Goal: Transaction & Acquisition: Purchase product/service

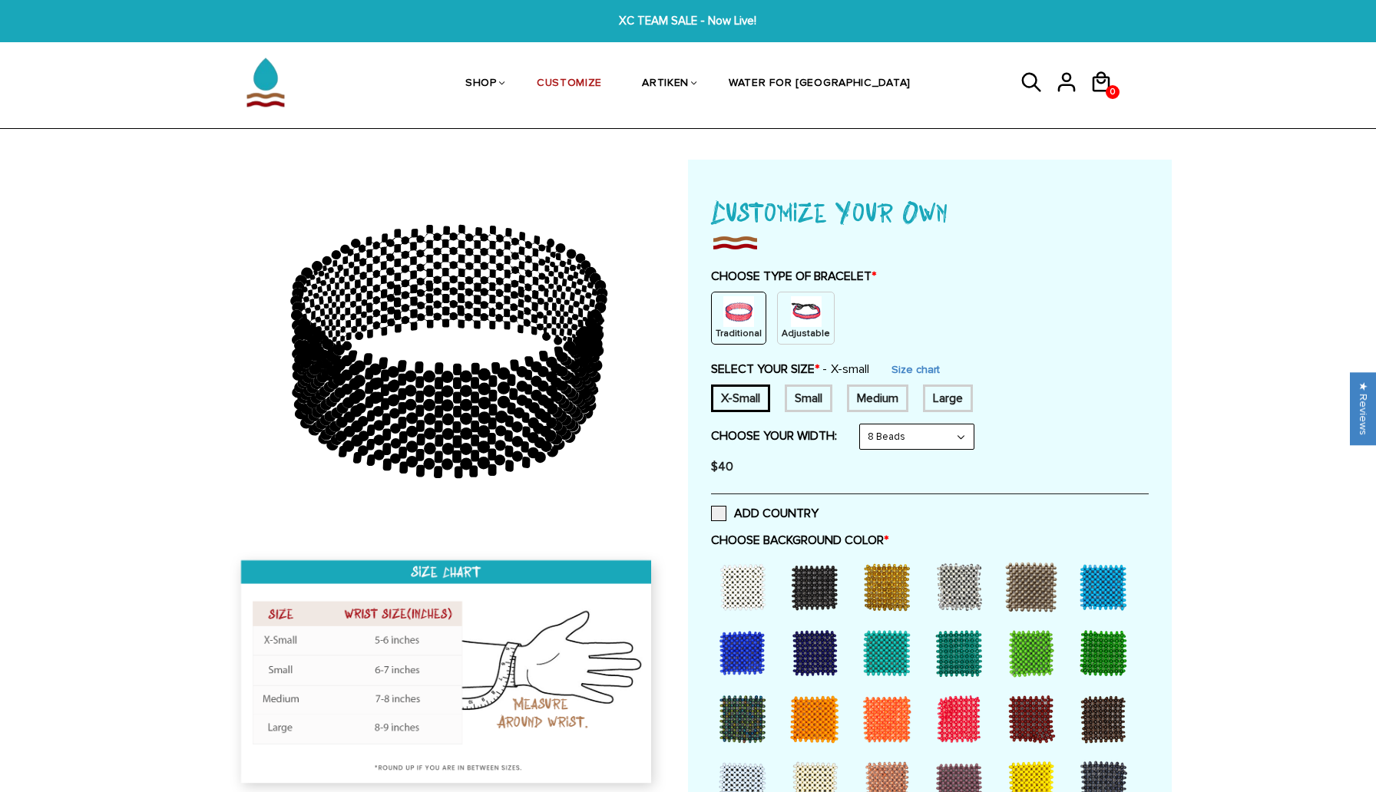
click at [800, 316] on img at bounding box center [806, 311] width 31 height 31
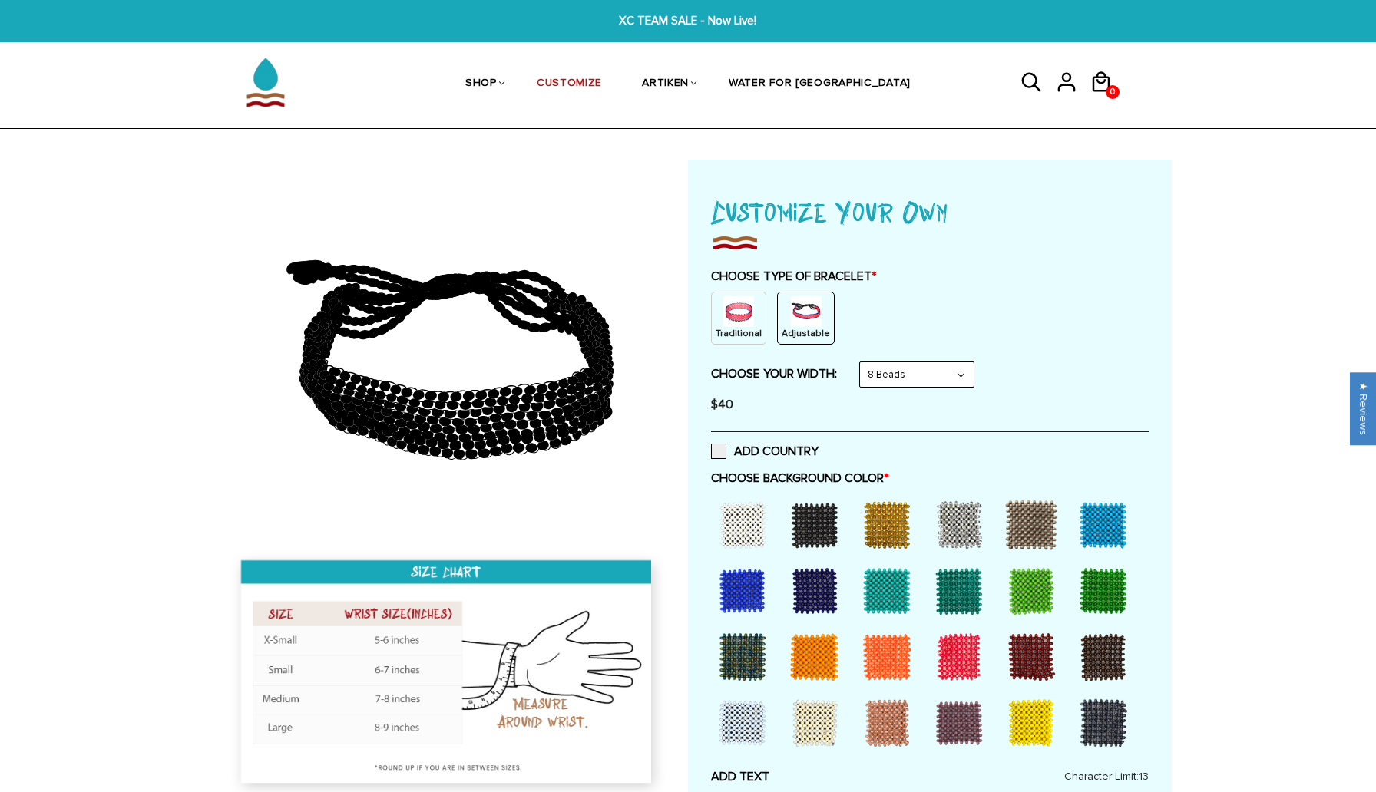
click at [740, 323] on img at bounding box center [738, 311] width 31 height 31
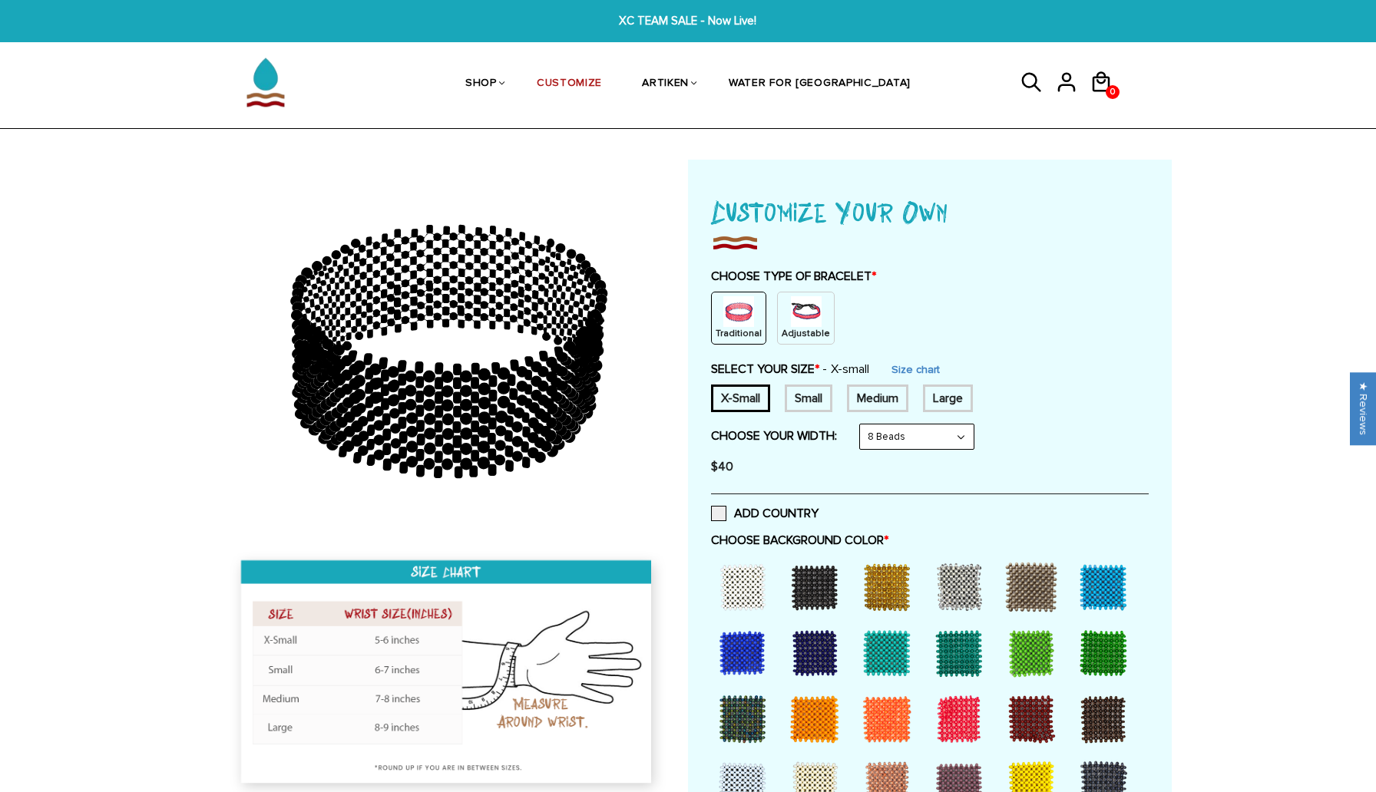
click at [800, 324] on img at bounding box center [806, 311] width 31 height 31
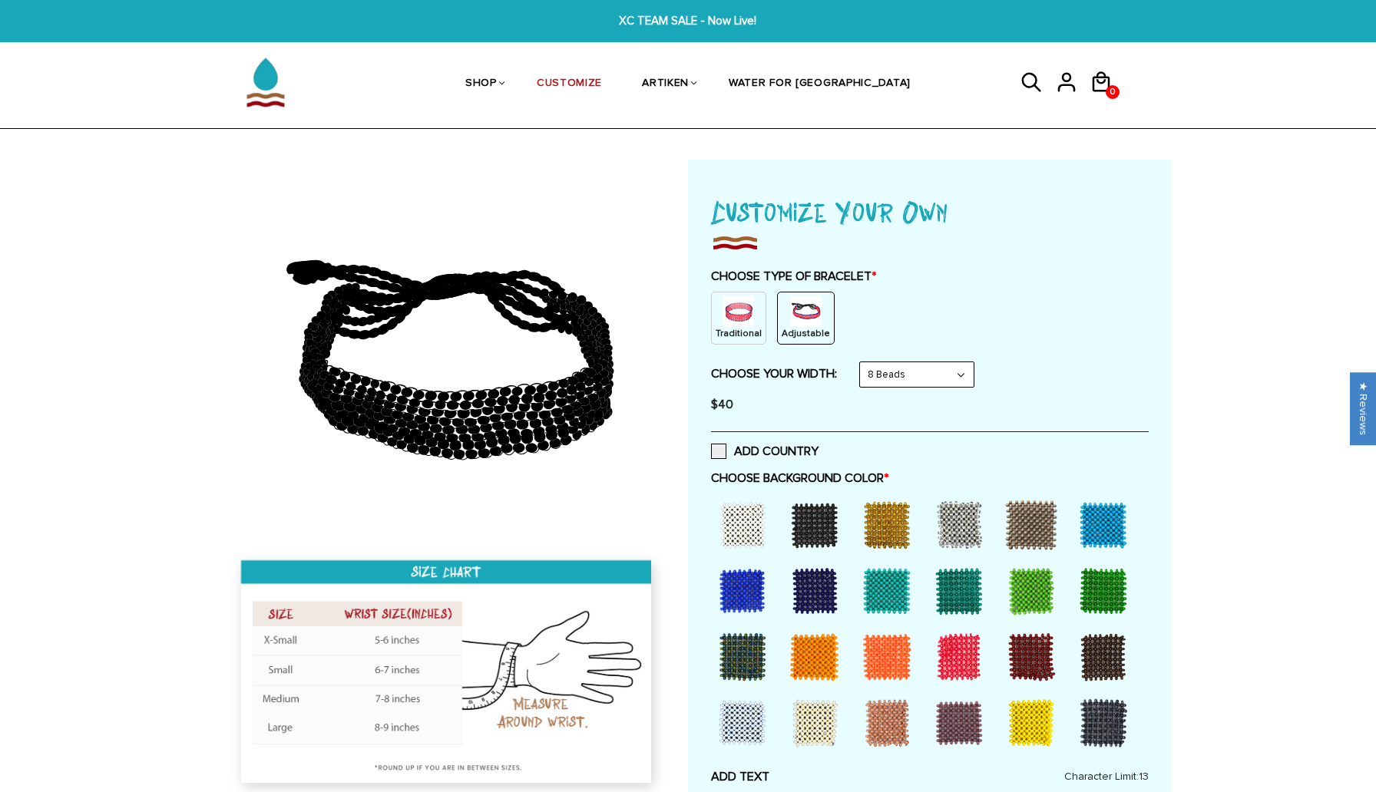
click at [743, 332] on p "Traditional" at bounding box center [739, 333] width 46 height 13
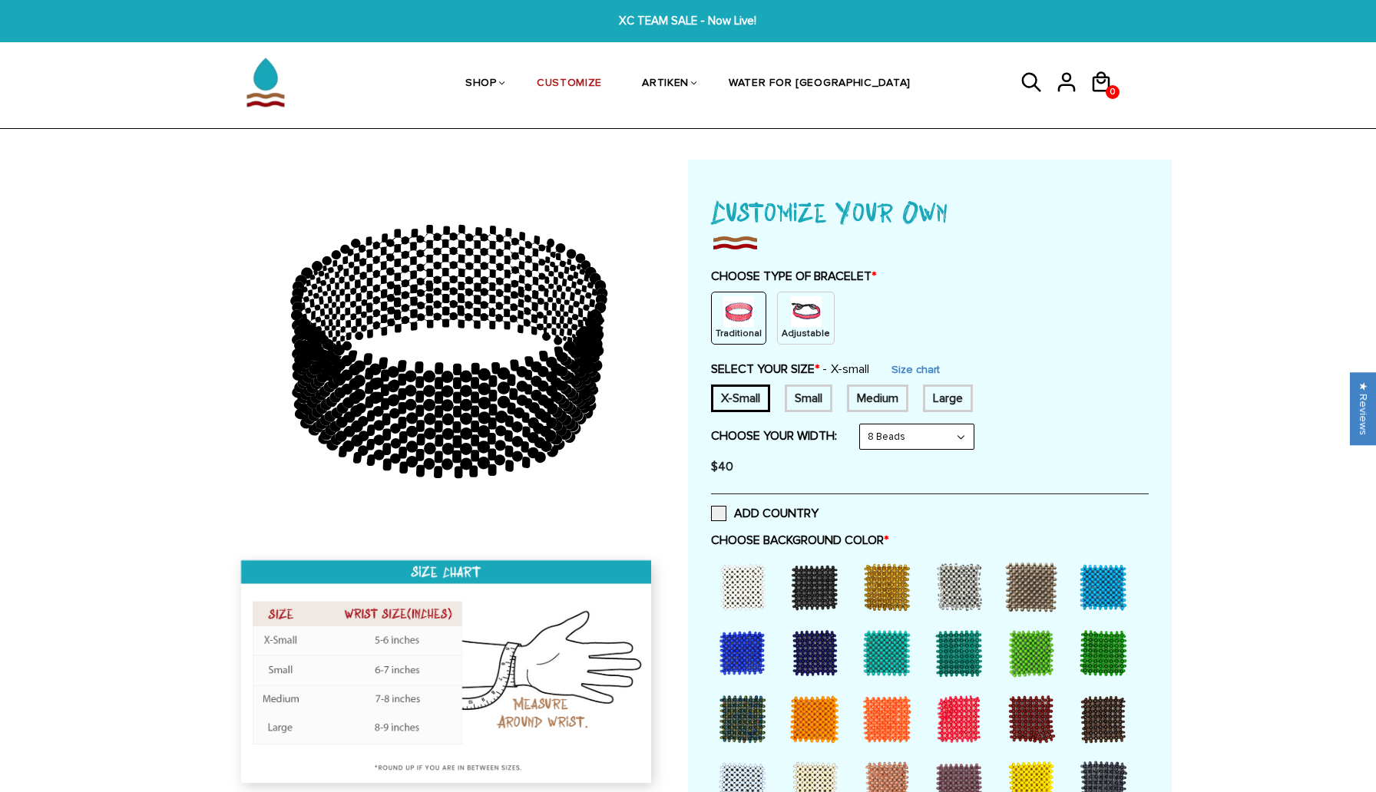
click at [807, 331] on p "Adjustable" at bounding box center [806, 333] width 48 height 13
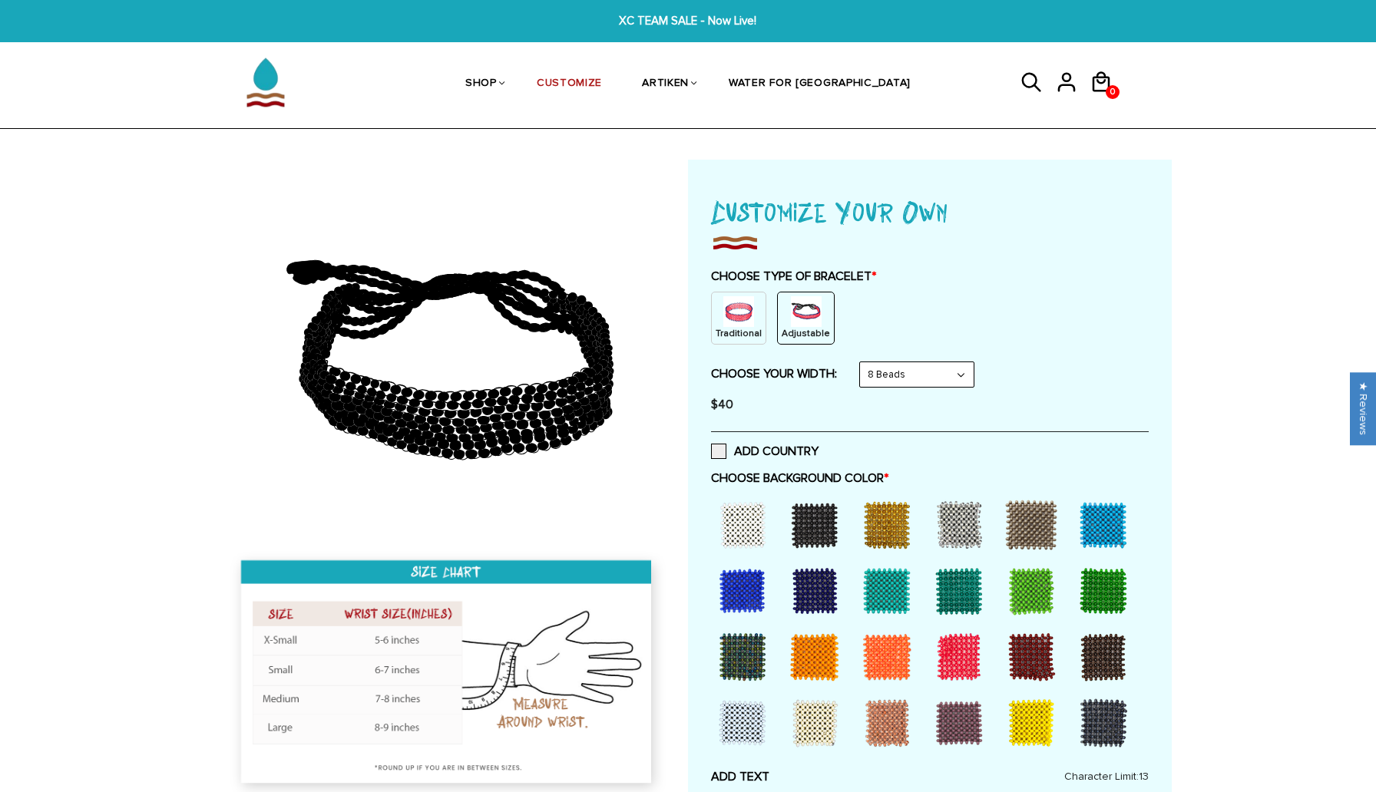
scroll to position [163, 0]
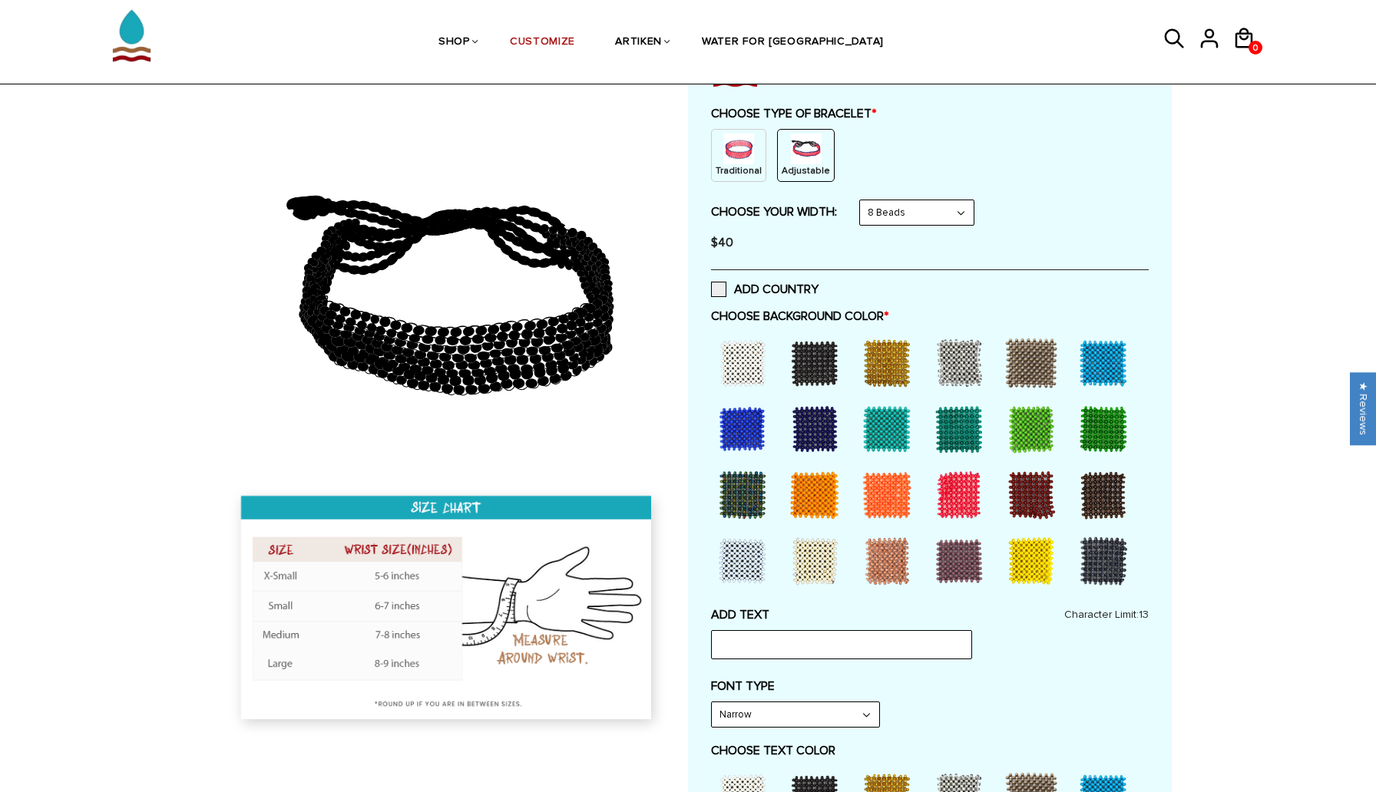
click at [824, 368] on div at bounding box center [814, 362] width 61 height 61
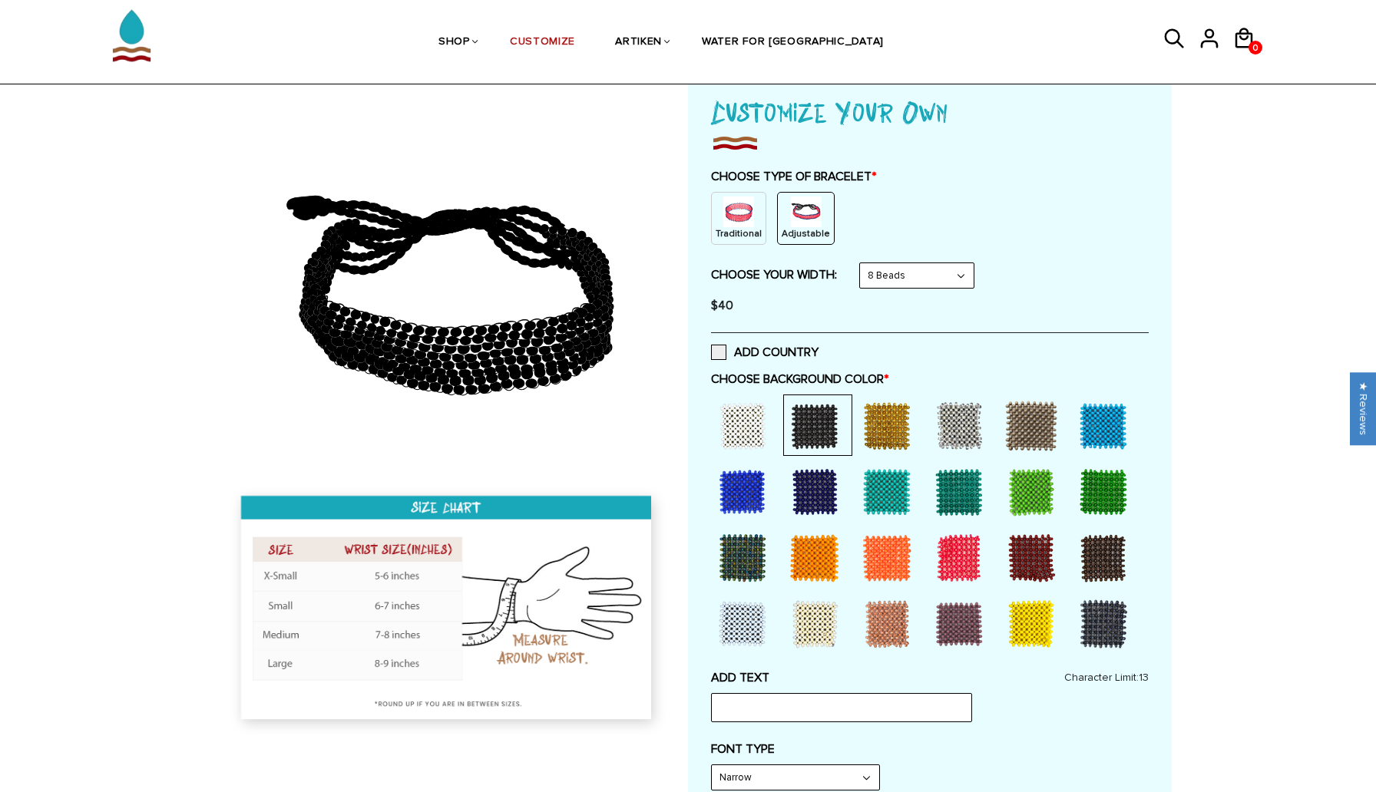
scroll to position [96, 0]
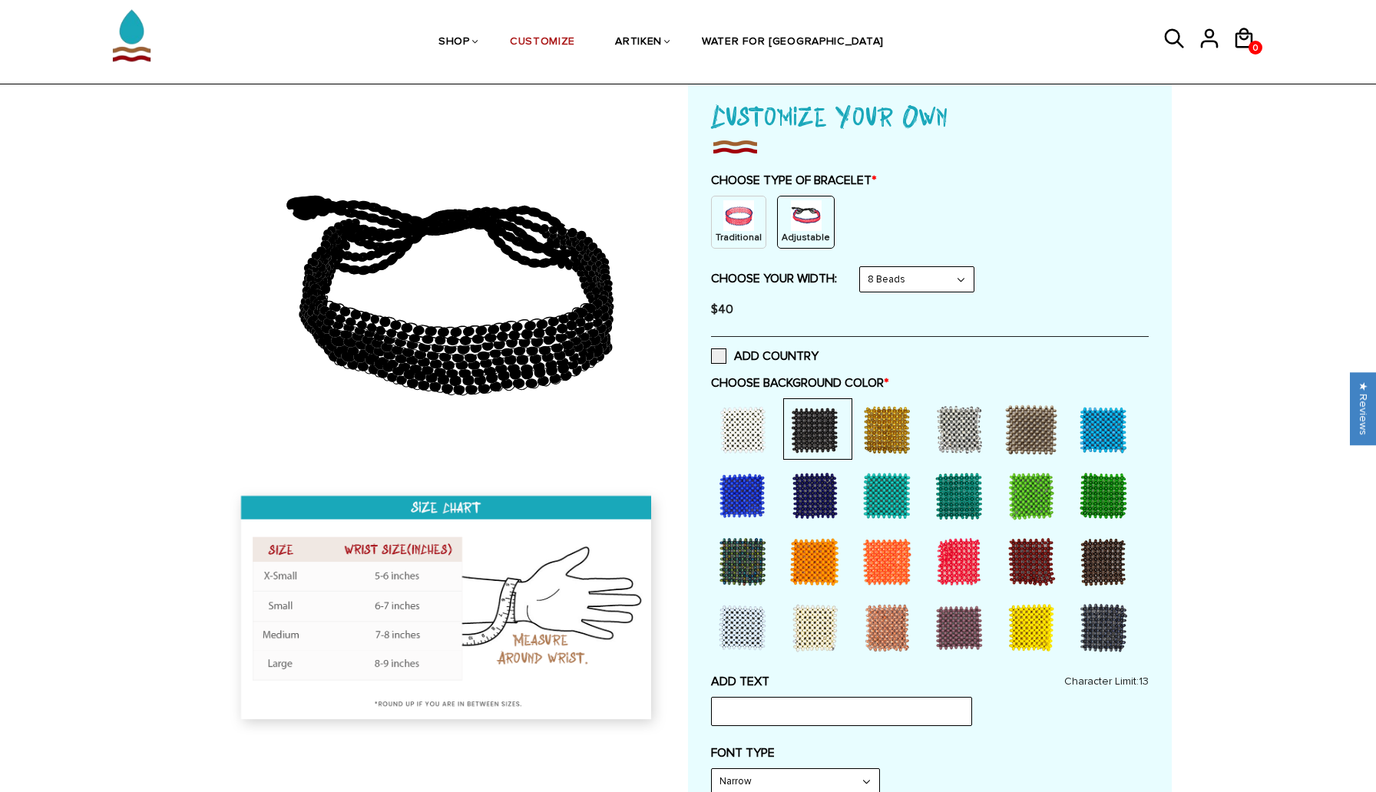
click at [743, 230] on img at bounding box center [738, 215] width 31 height 31
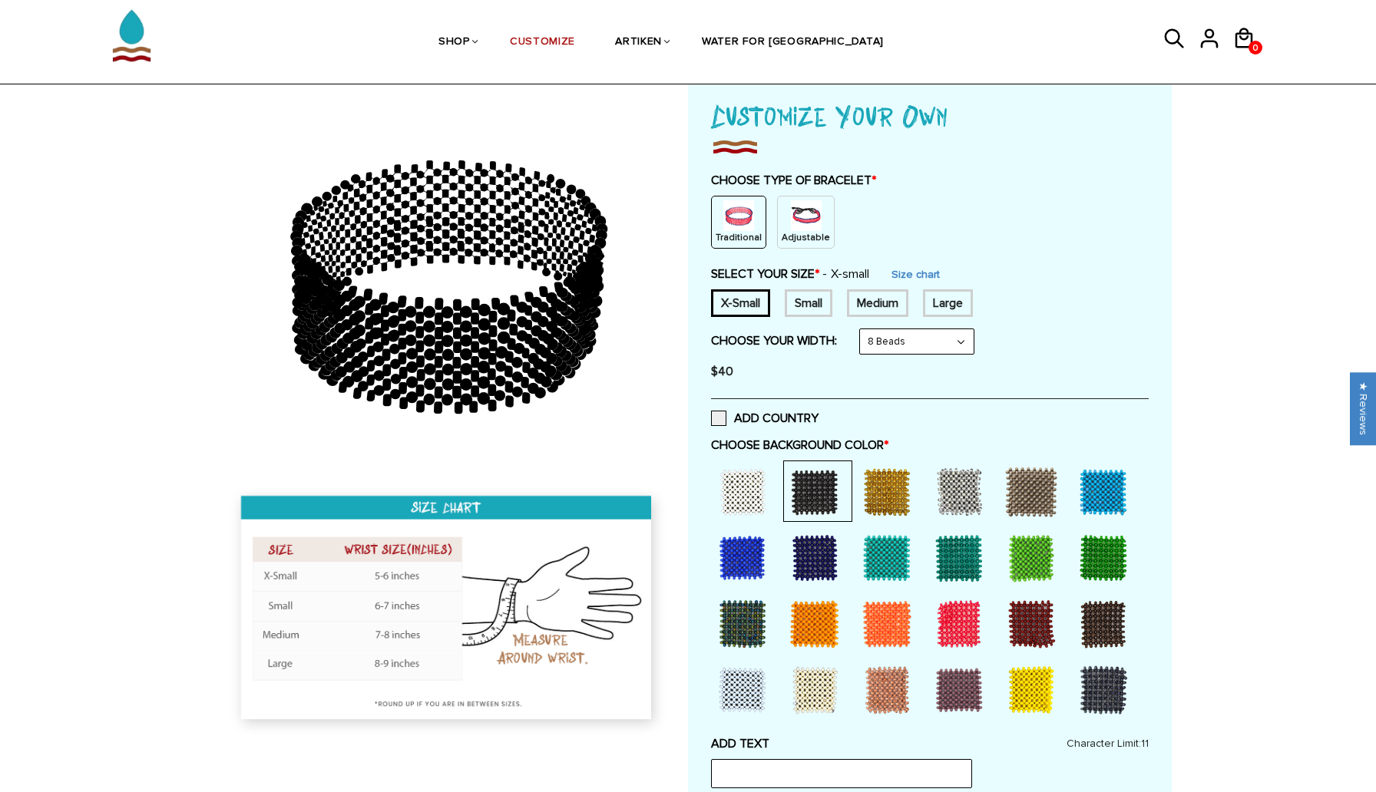
click at [805, 233] on p "Adjustable" at bounding box center [806, 237] width 48 height 13
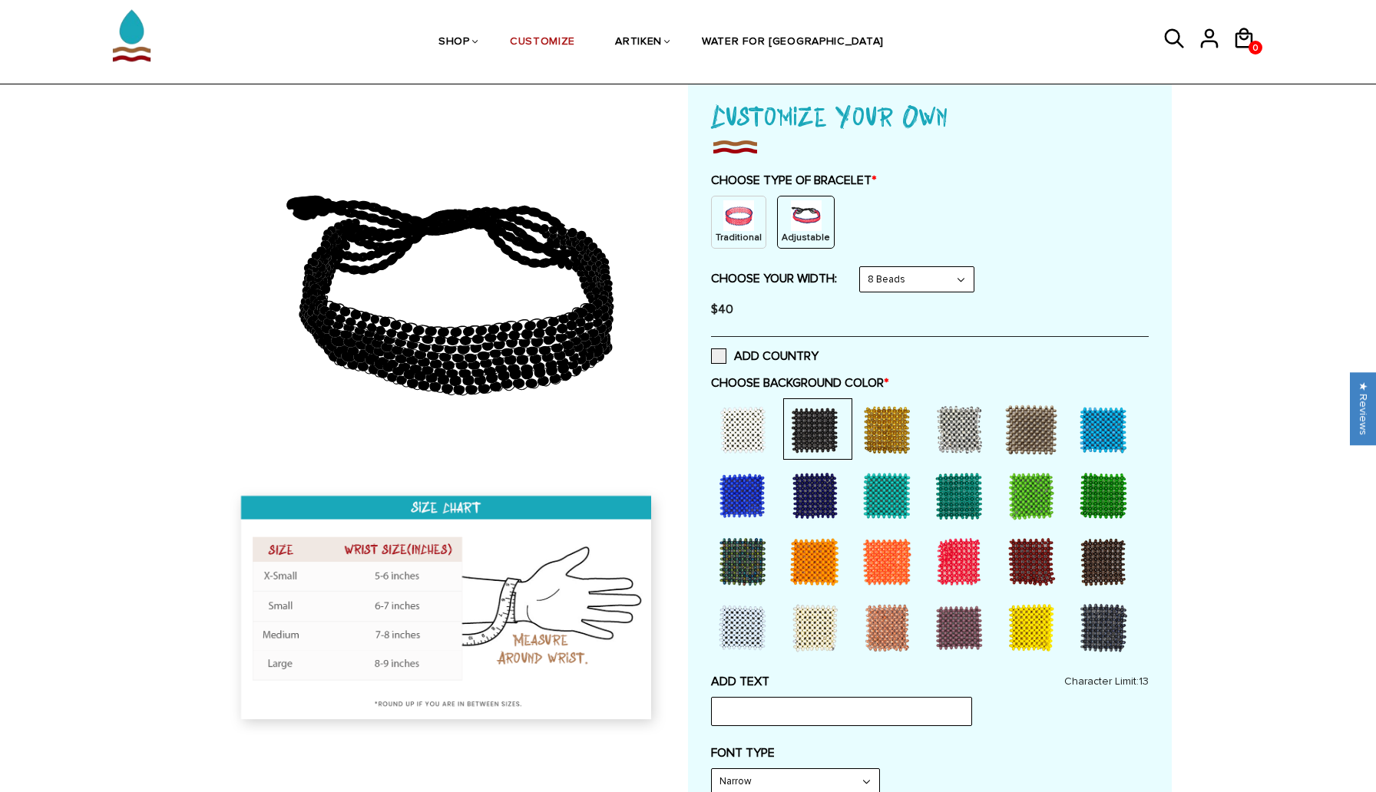
click at [971, 277] on select "8 Beads 6 Beads 10 Beads" at bounding box center [917, 279] width 114 height 25
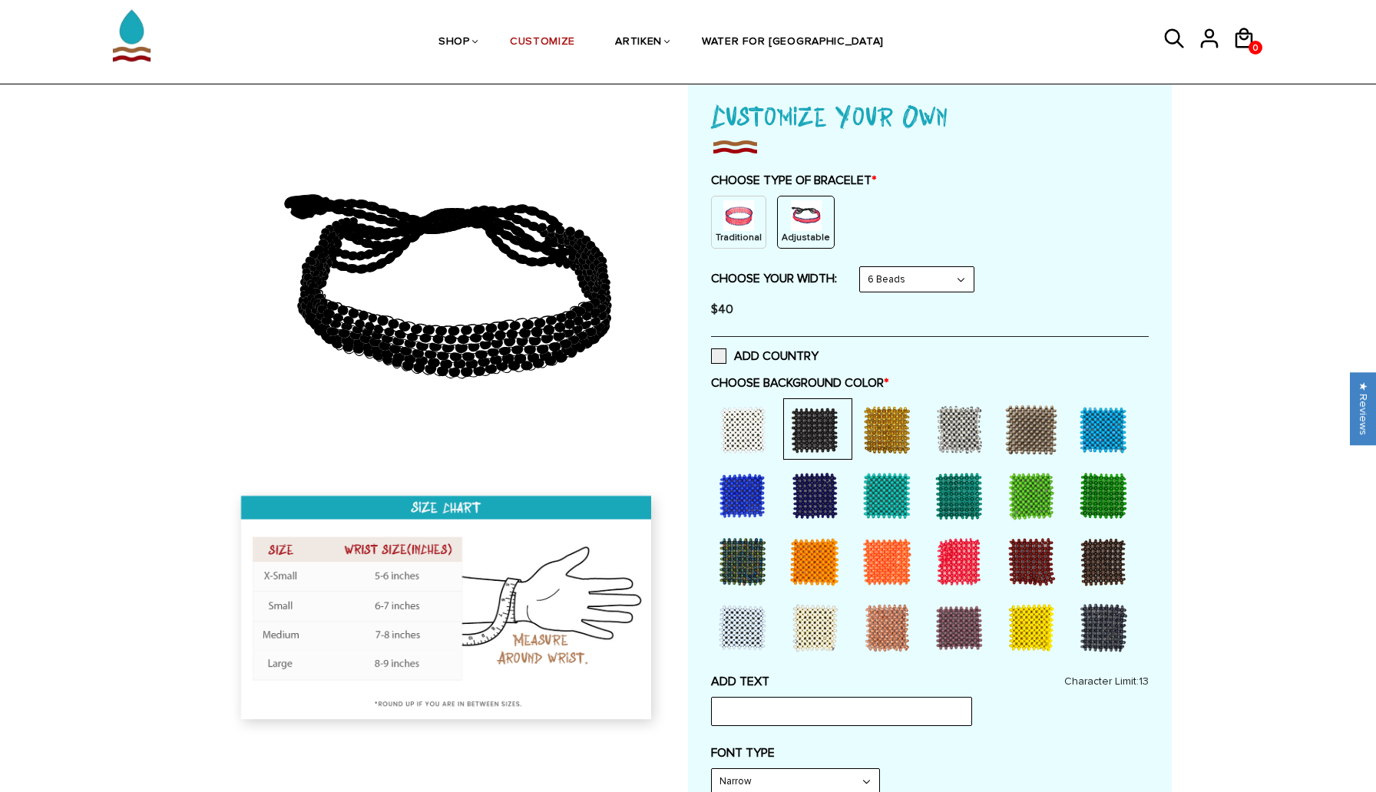
click at [967, 277] on select "8 Beads 6 Beads 10 Beads" at bounding box center [917, 279] width 114 height 25
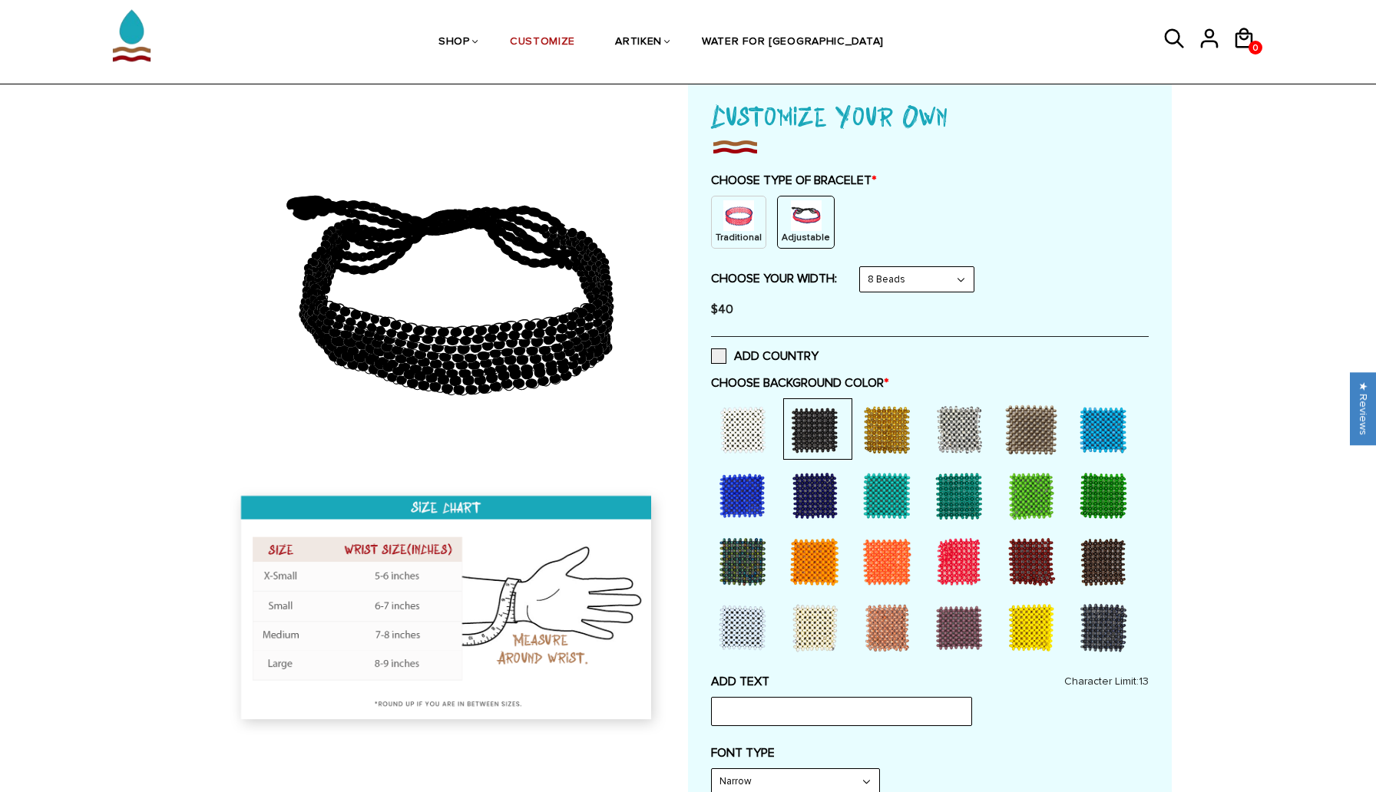
click at [967, 279] on select "8 Beads 6 Beads 10 Beads" at bounding box center [917, 279] width 114 height 25
select select "6-beads"
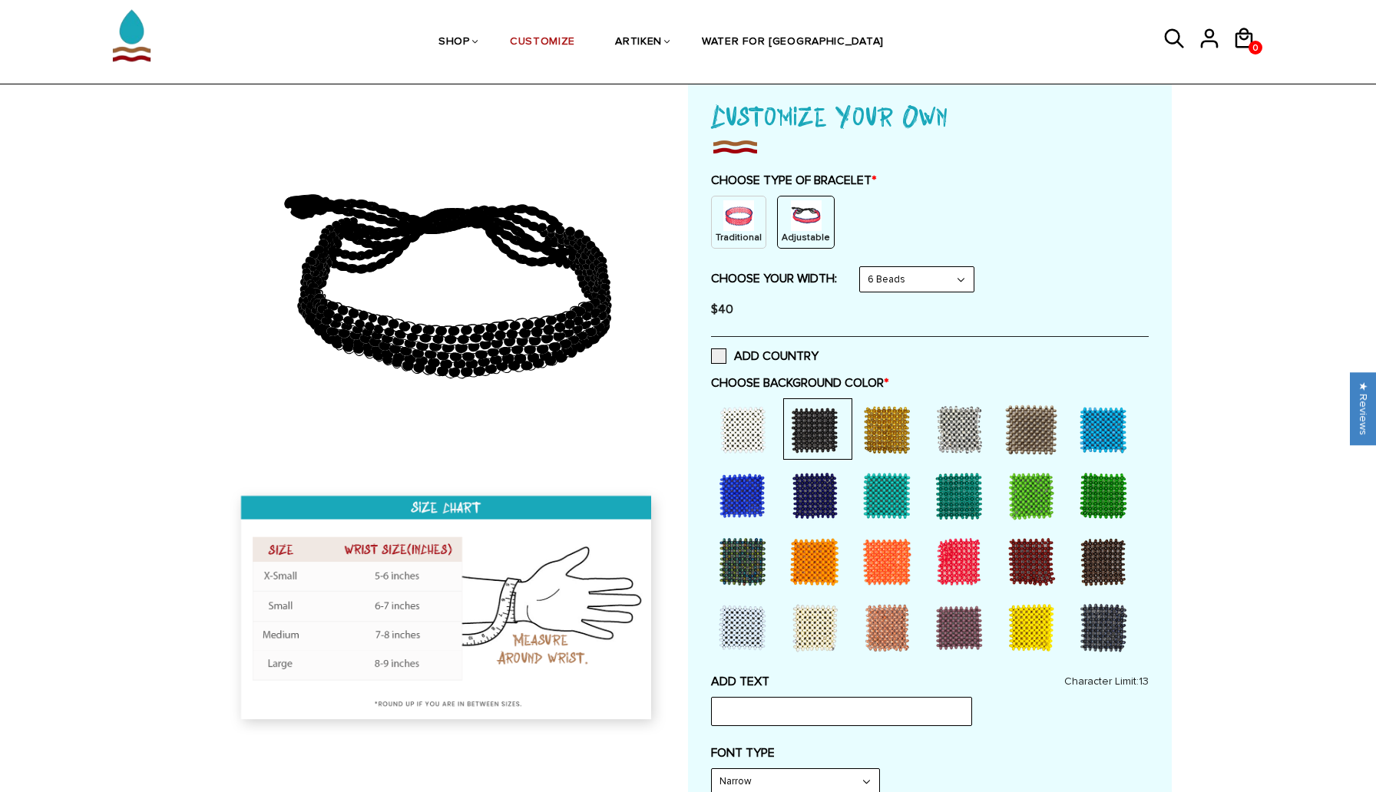
click at [963, 276] on select "8 Beads 6 Beads 10 Beads" at bounding box center [917, 279] width 114 height 25
click at [722, 358] on label "ADD COUNTRY" at bounding box center [764, 356] width 107 height 15
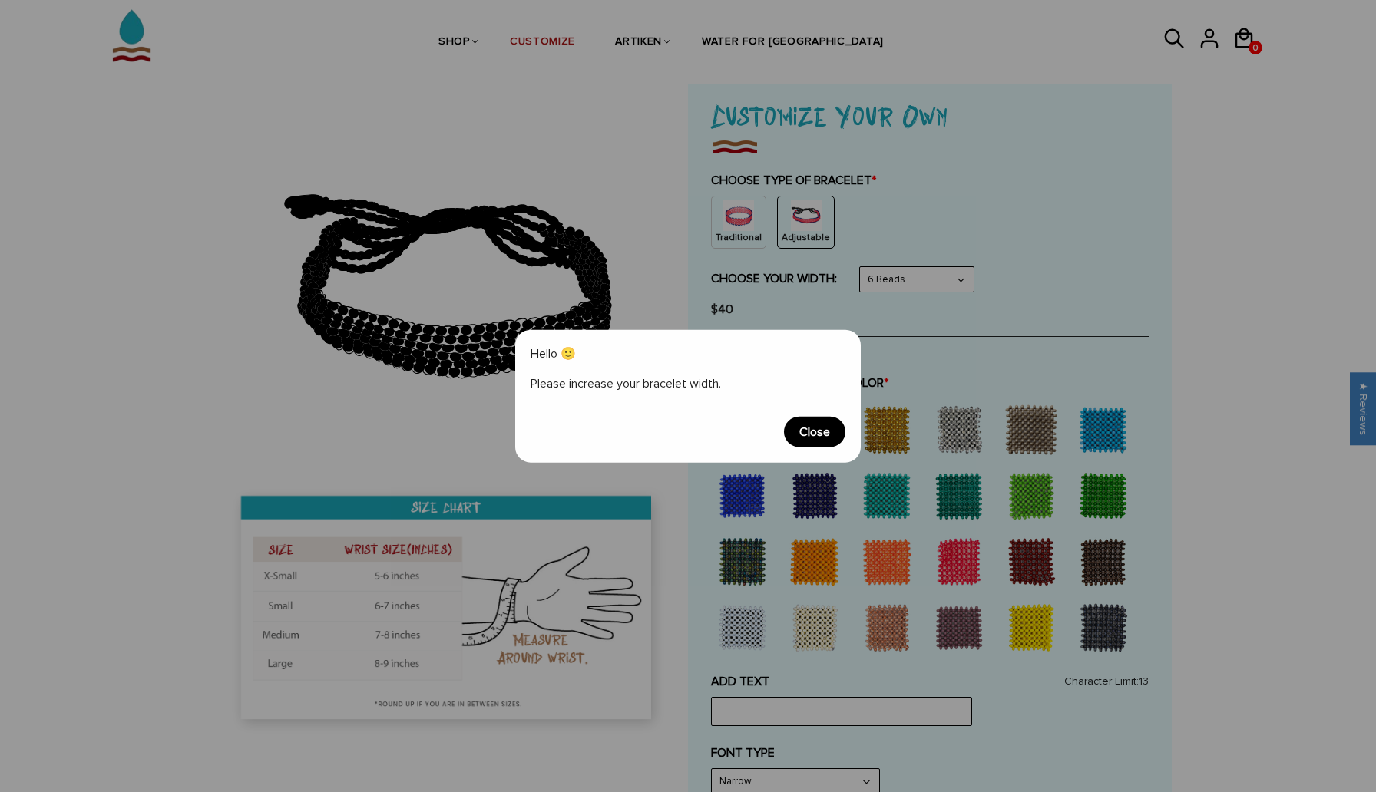
click at [812, 431] on span "Close" at bounding box center [814, 431] width 61 height 31
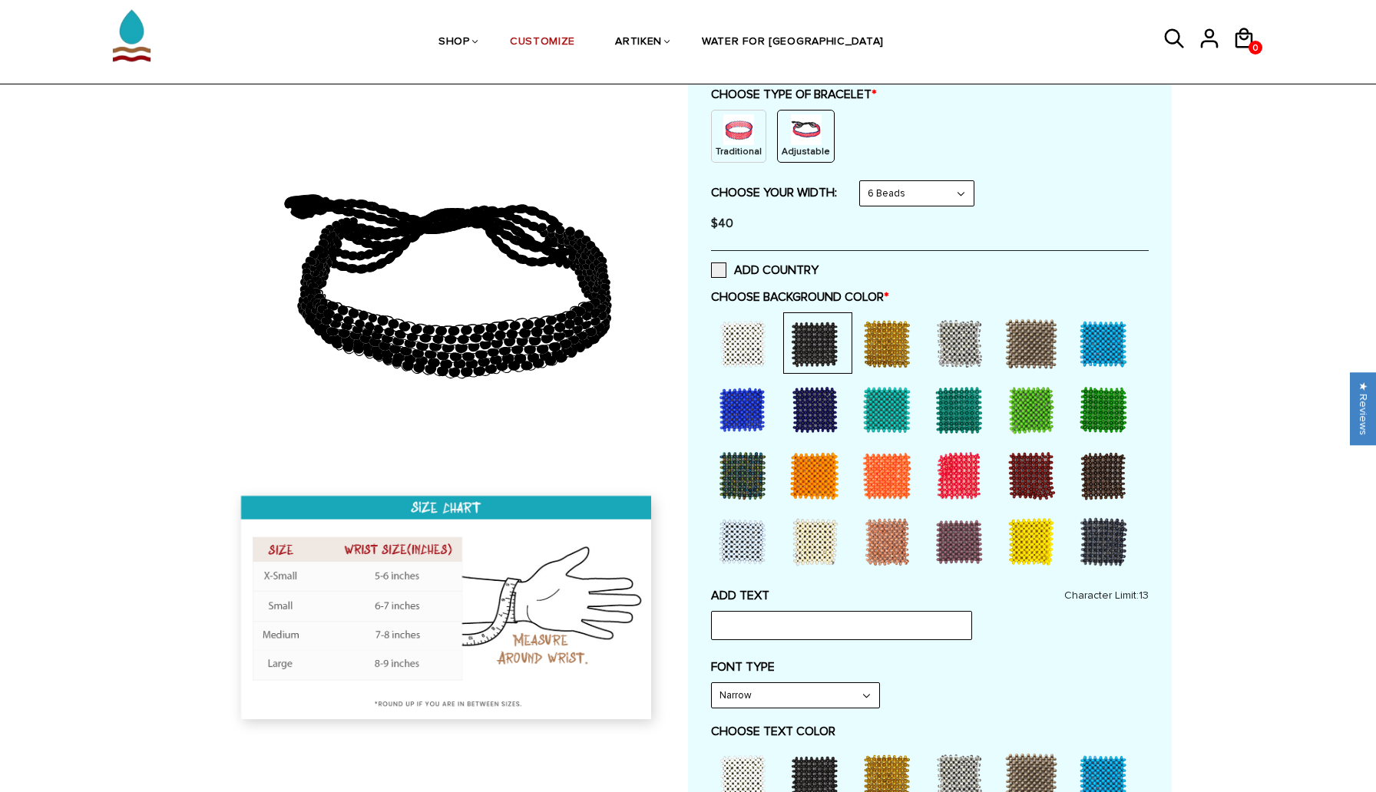
scroll to position [183, 0]
click at [879, 329] on div at bounding box center [886, 342] width 61 height 61
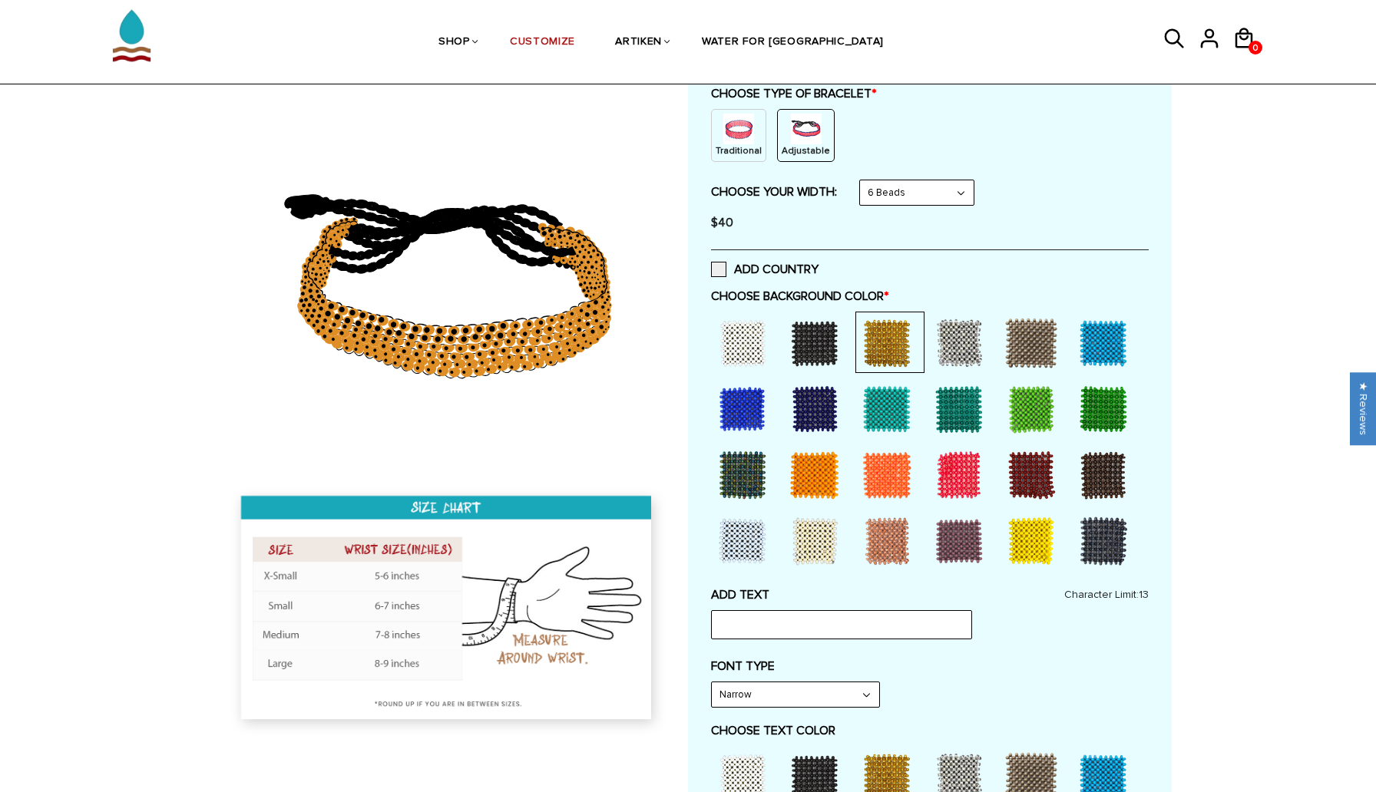
click at [816, 341] on div at bounding box center [814, 342] width 61 height 61
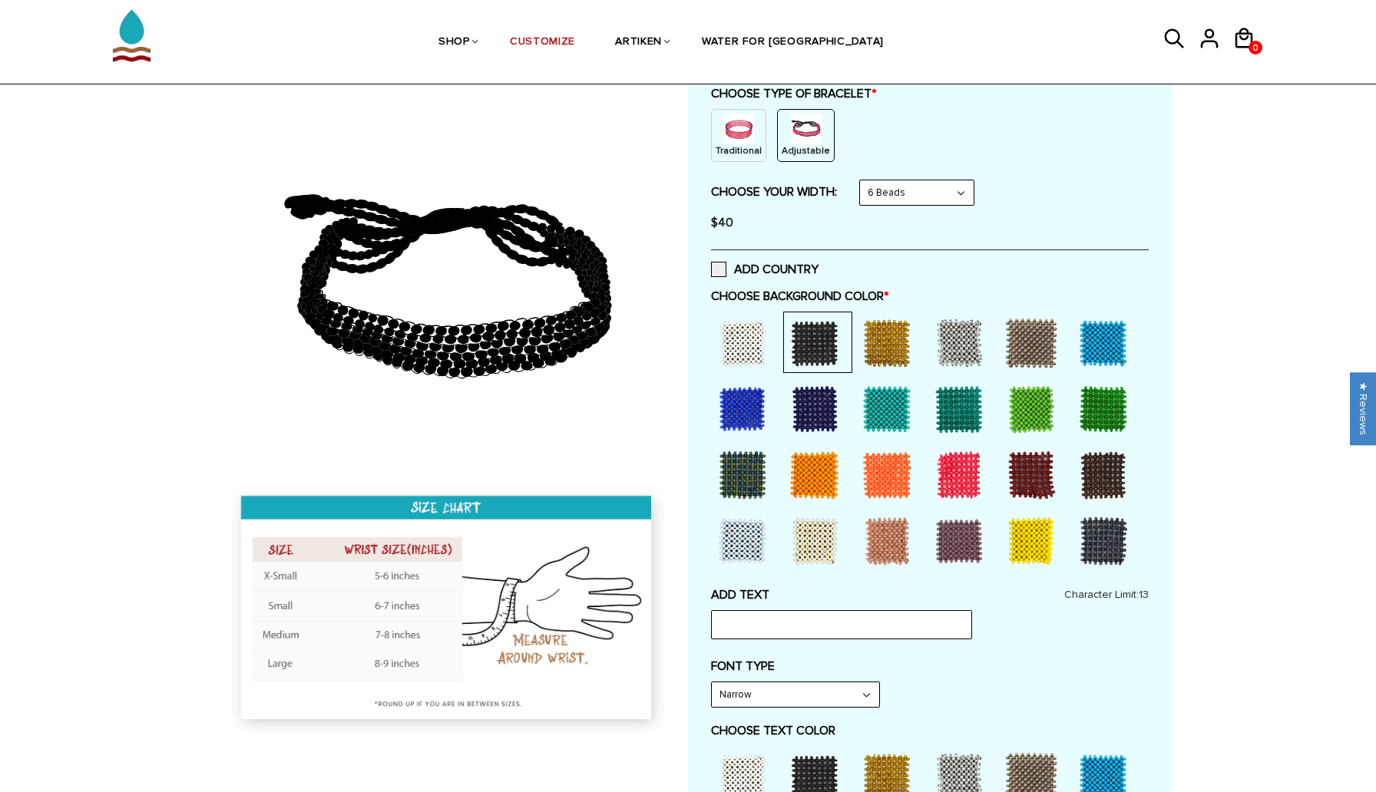
click at [1013, 350] on div at bounding box center [1030, 342] width 61 height 61
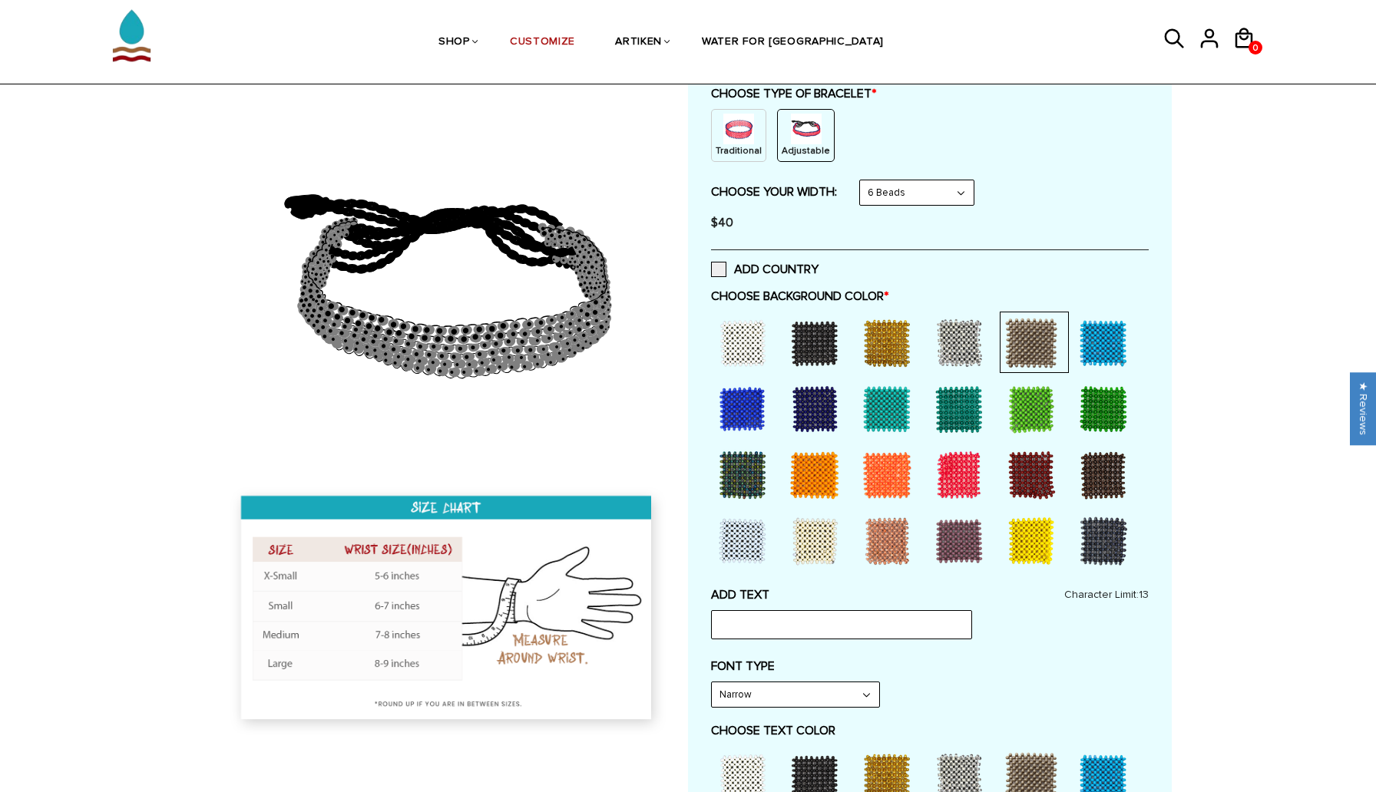
click at [952, 345] on div at bounding box center [958, 342] width 61 height 61
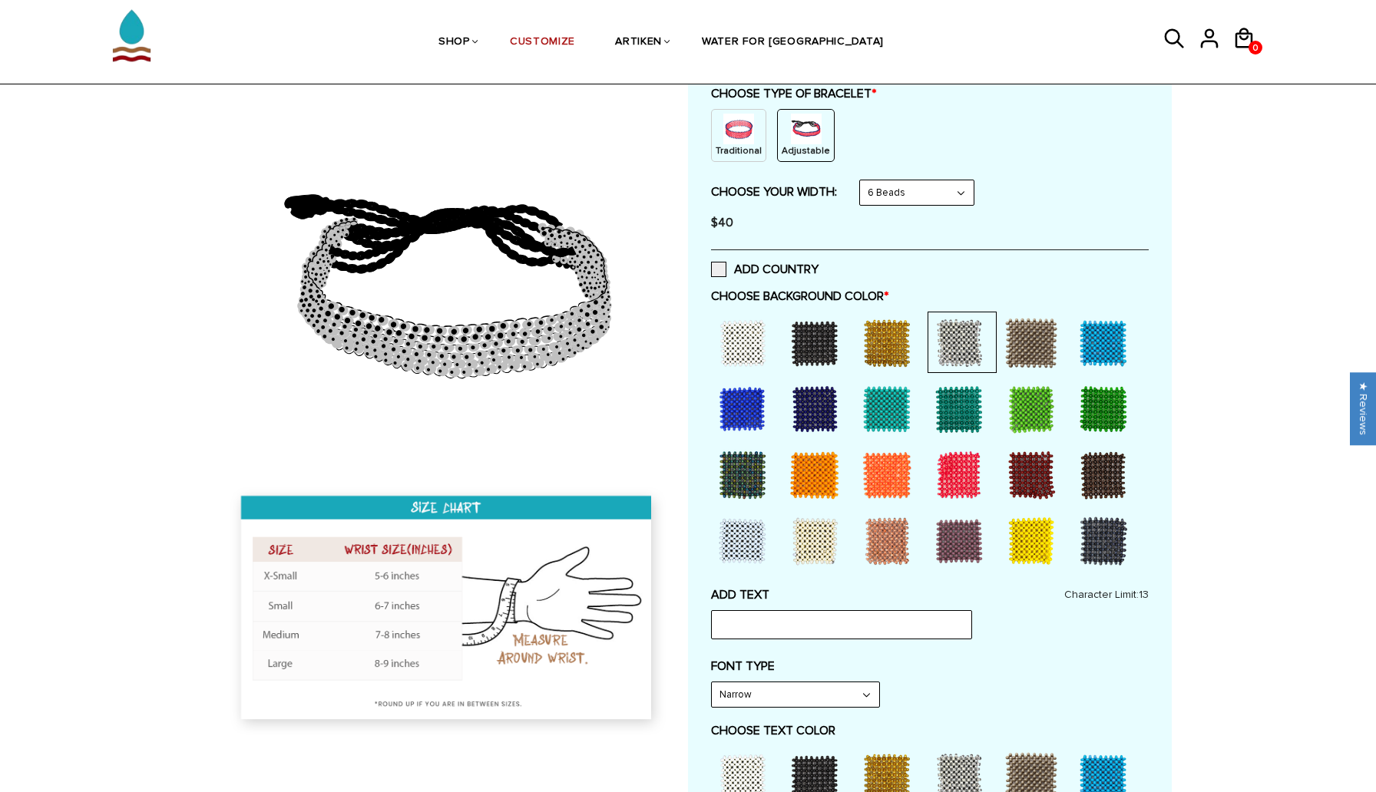
click at [880, 342] on div at bounding box center [886, 342] width 61 height 61
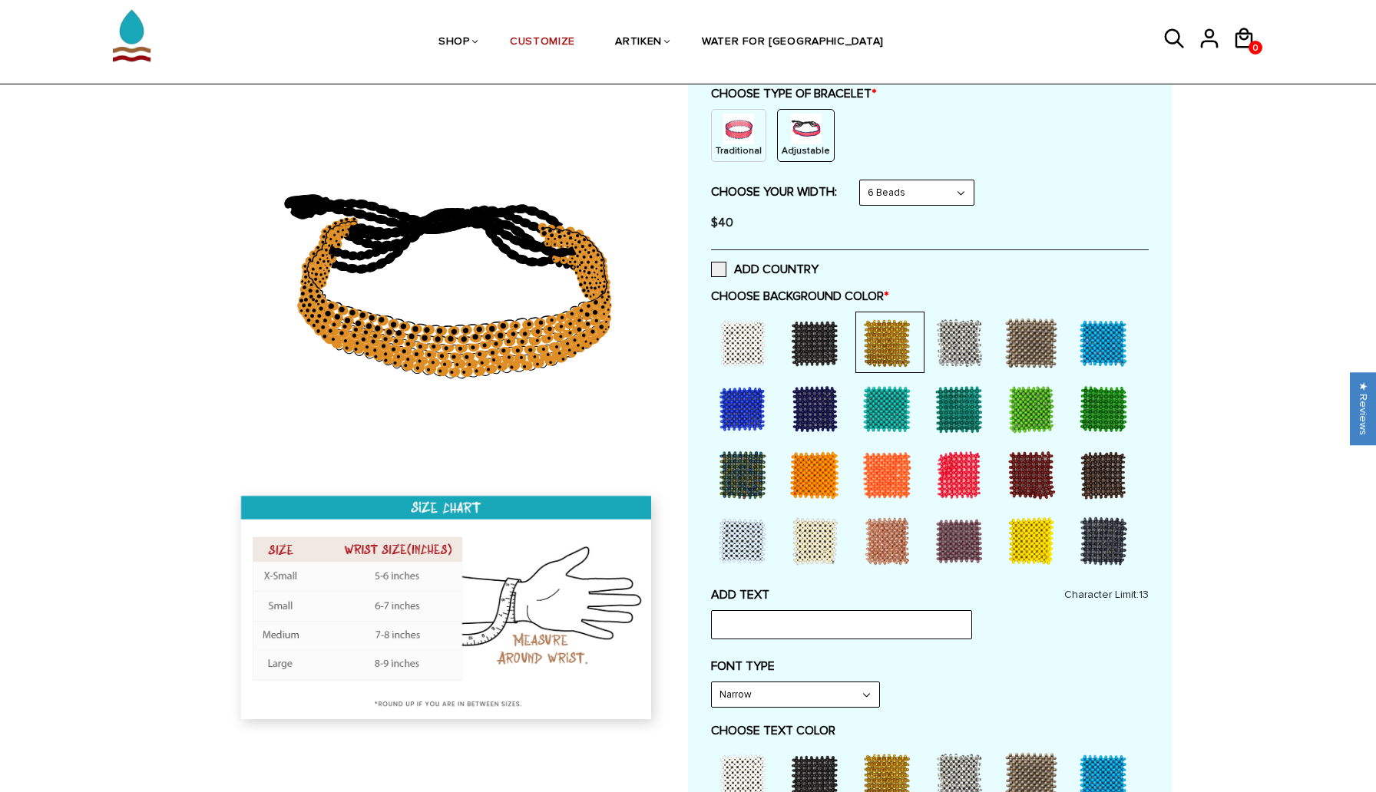
click at [813, 347] on div at bounding box center [814, 342] width 61 height 61
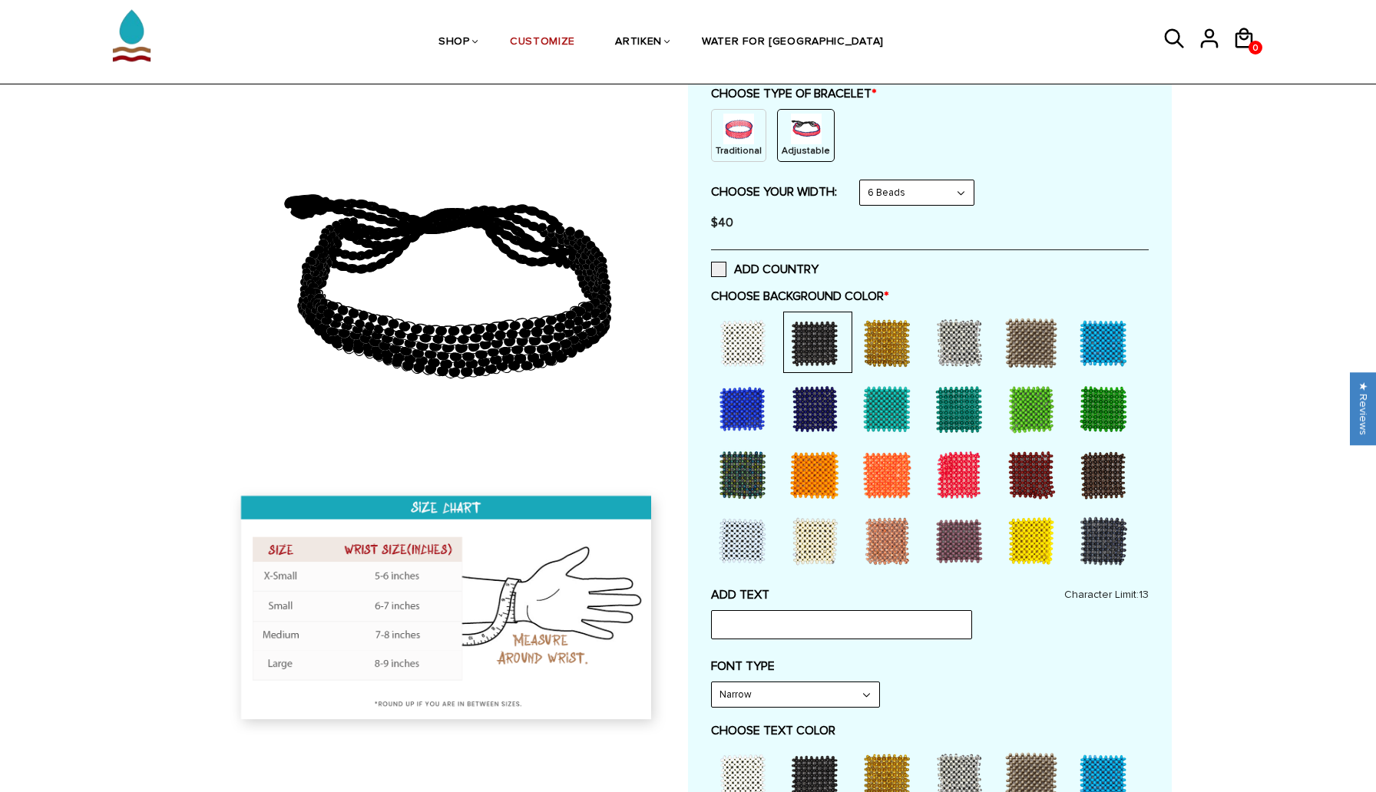
click at [1101, 531] on div at bounding box center [1103, 541] width 61 height 61
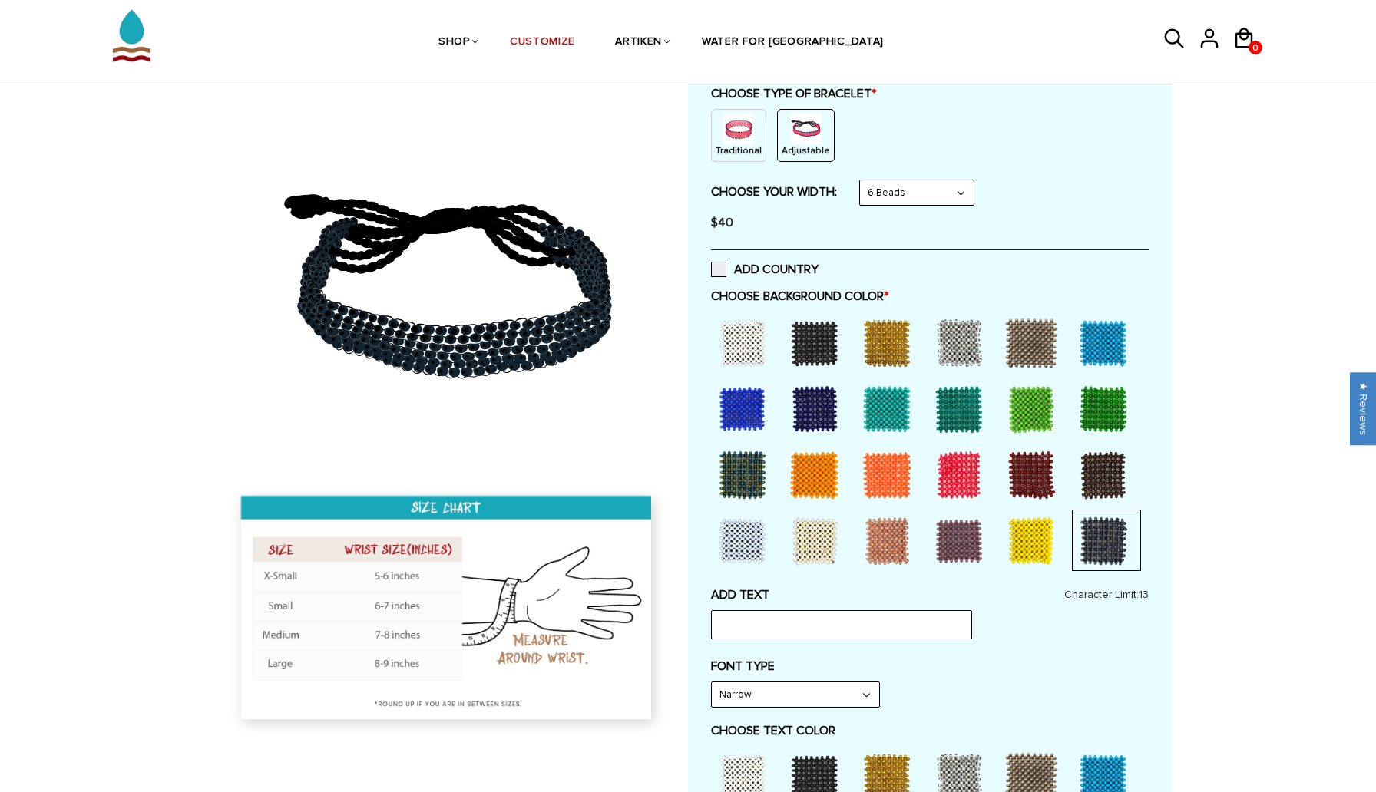
click at [815, 346] on div at bounding box center [814, 342] width 61 height 61
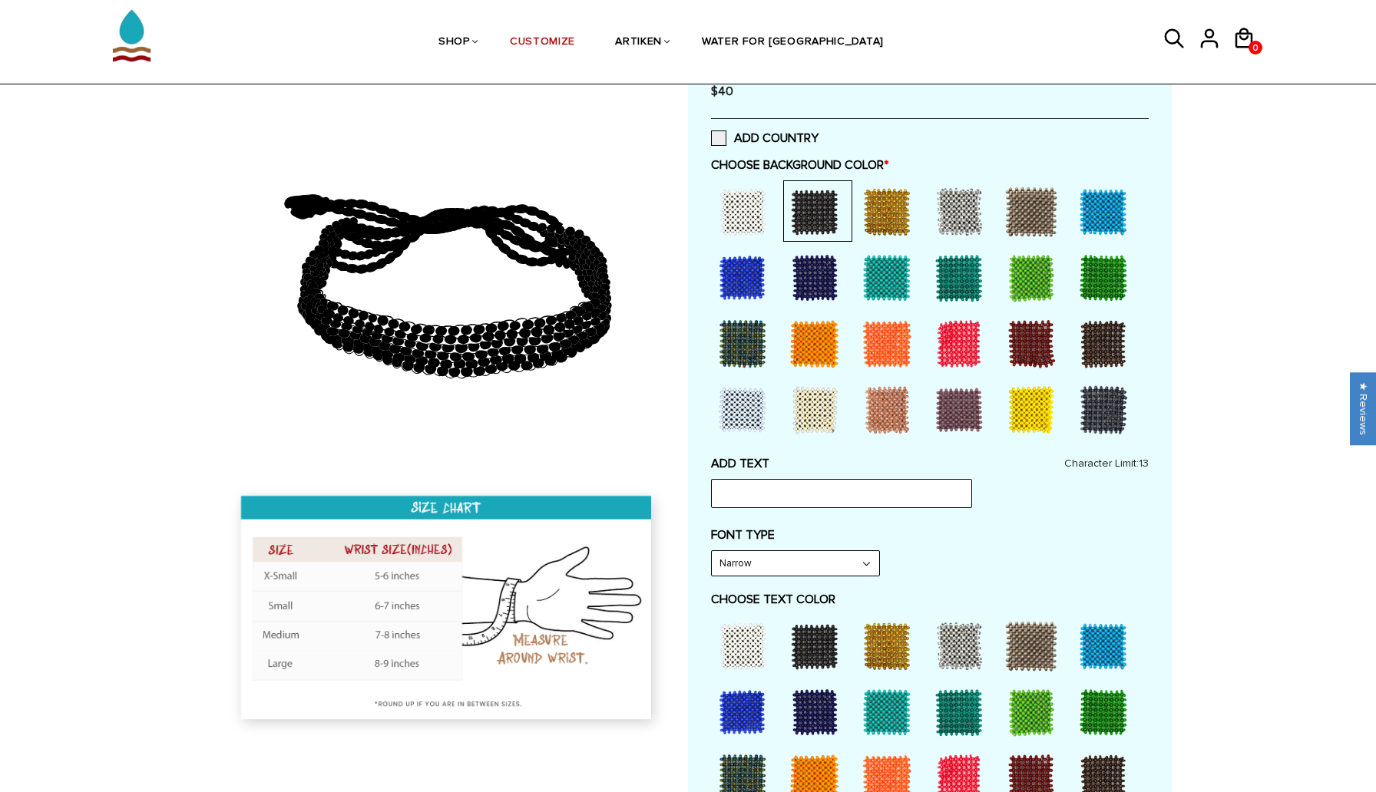
scroll to position [362, 0]
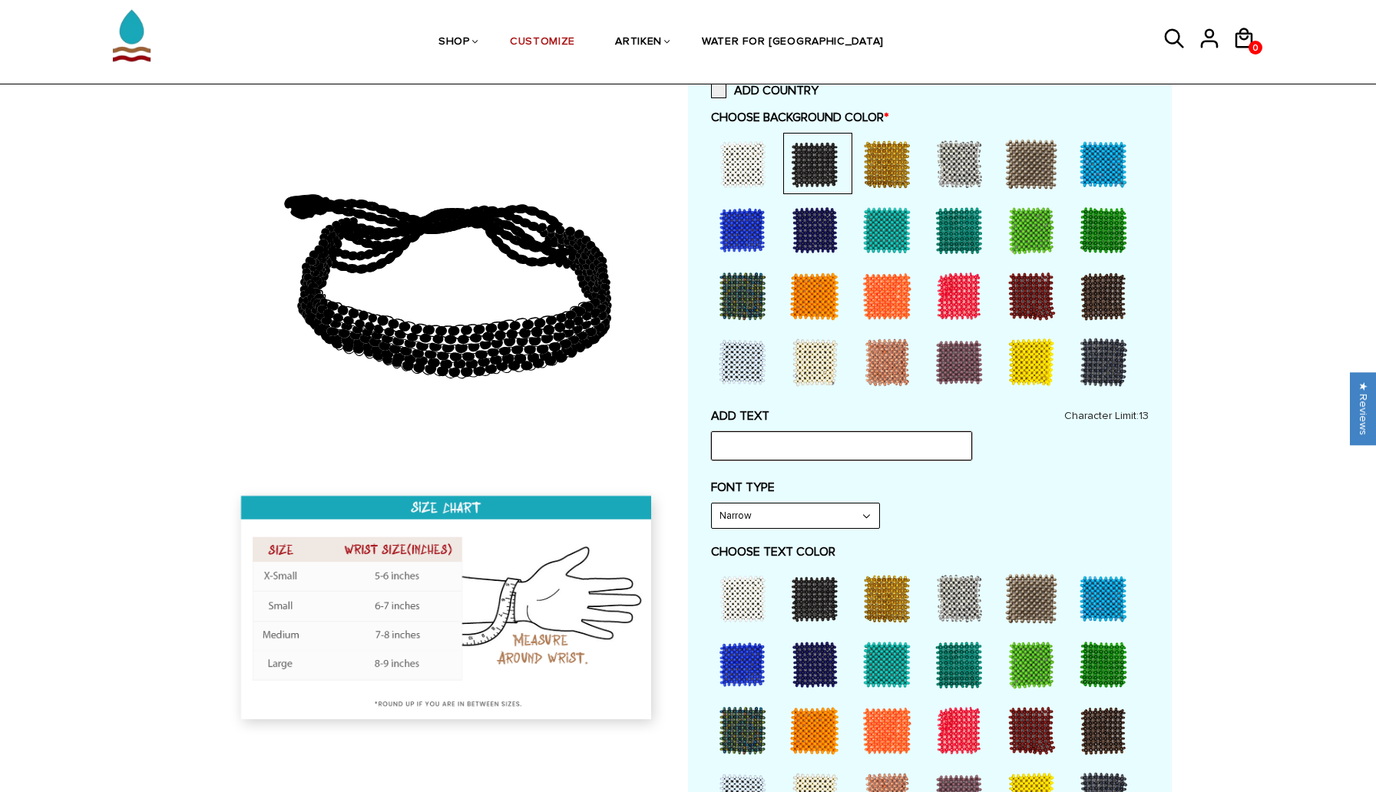
click at [775, 450] on input "text" at bounding box center [841, 445] width 261 height 29
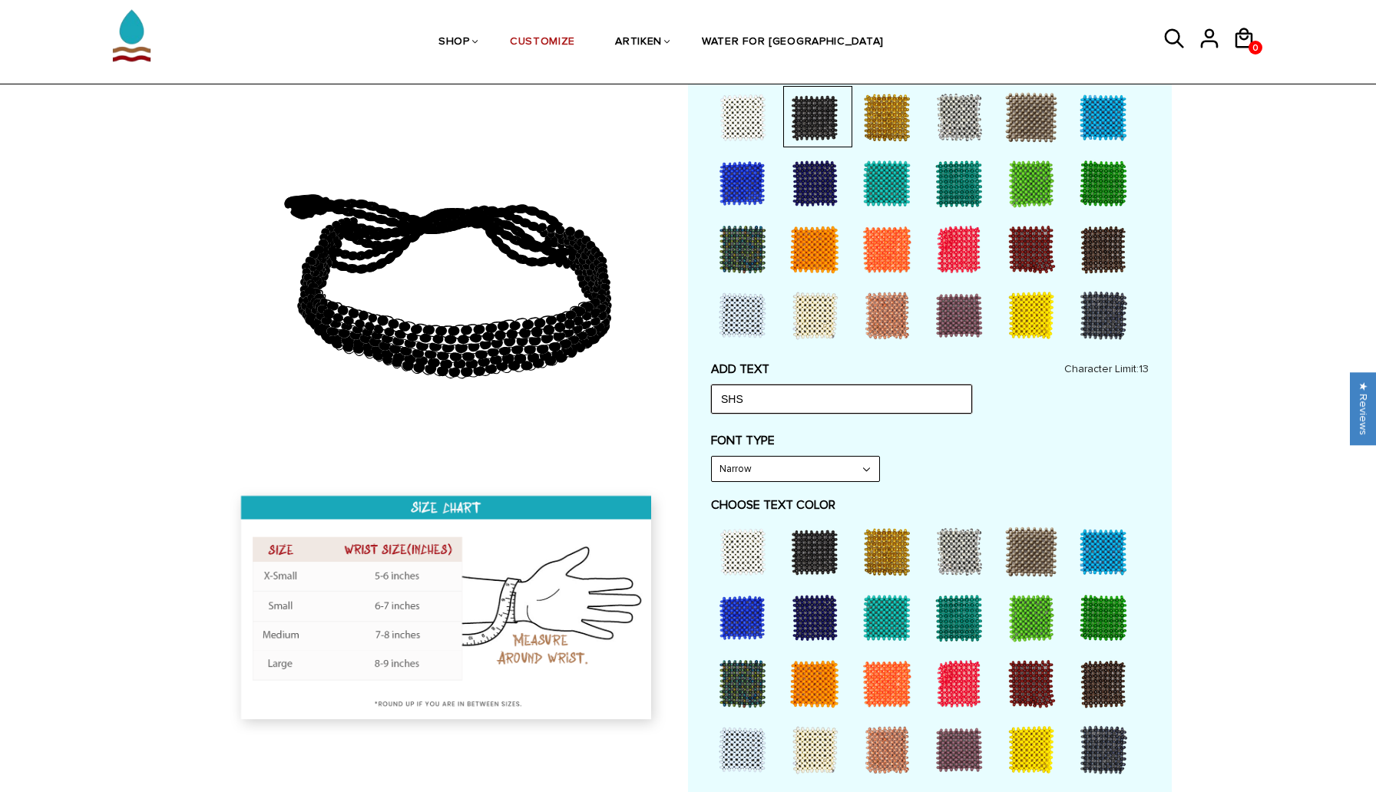
type input "SHS"
click at [890, 550] on div at bounding box center [886, 551] width 61 height 61
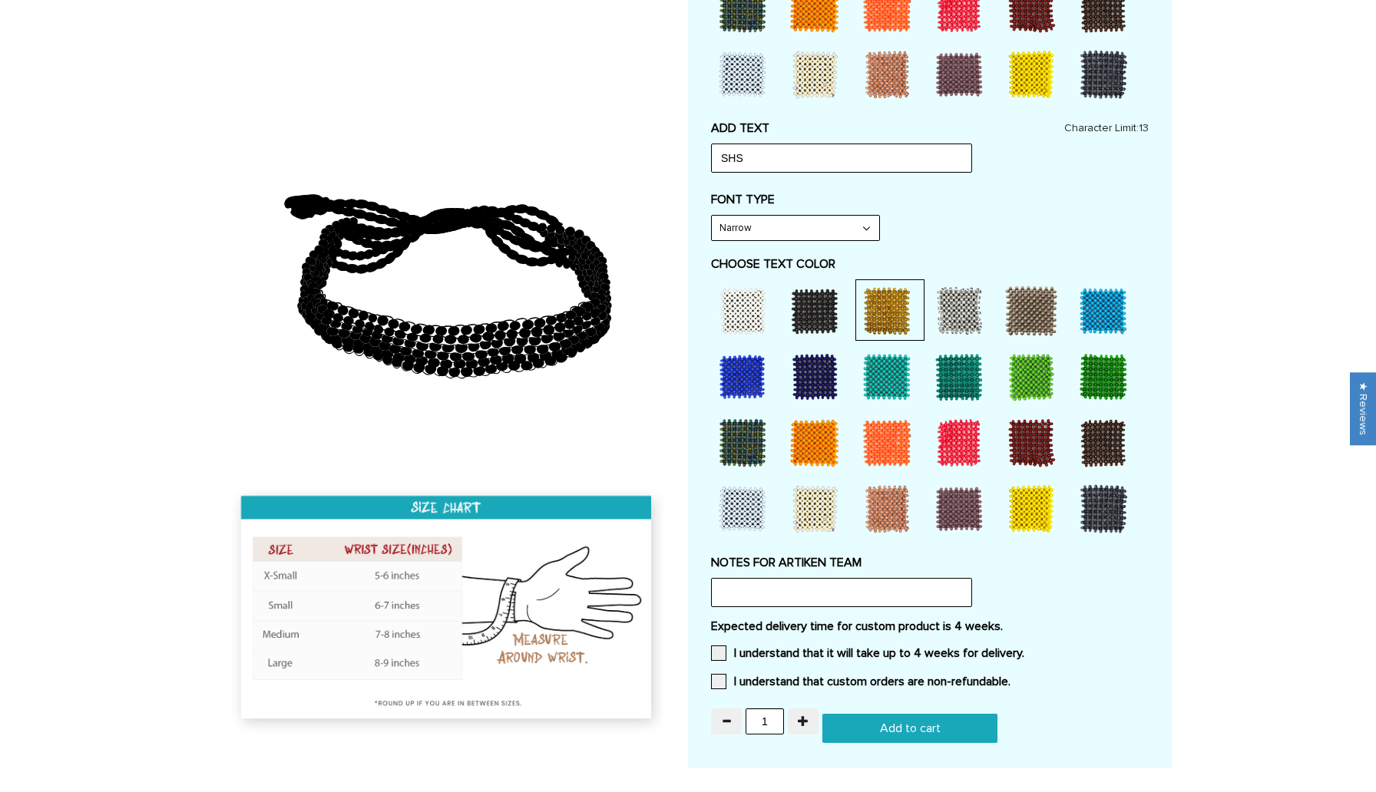
scroll to position [0, 0]
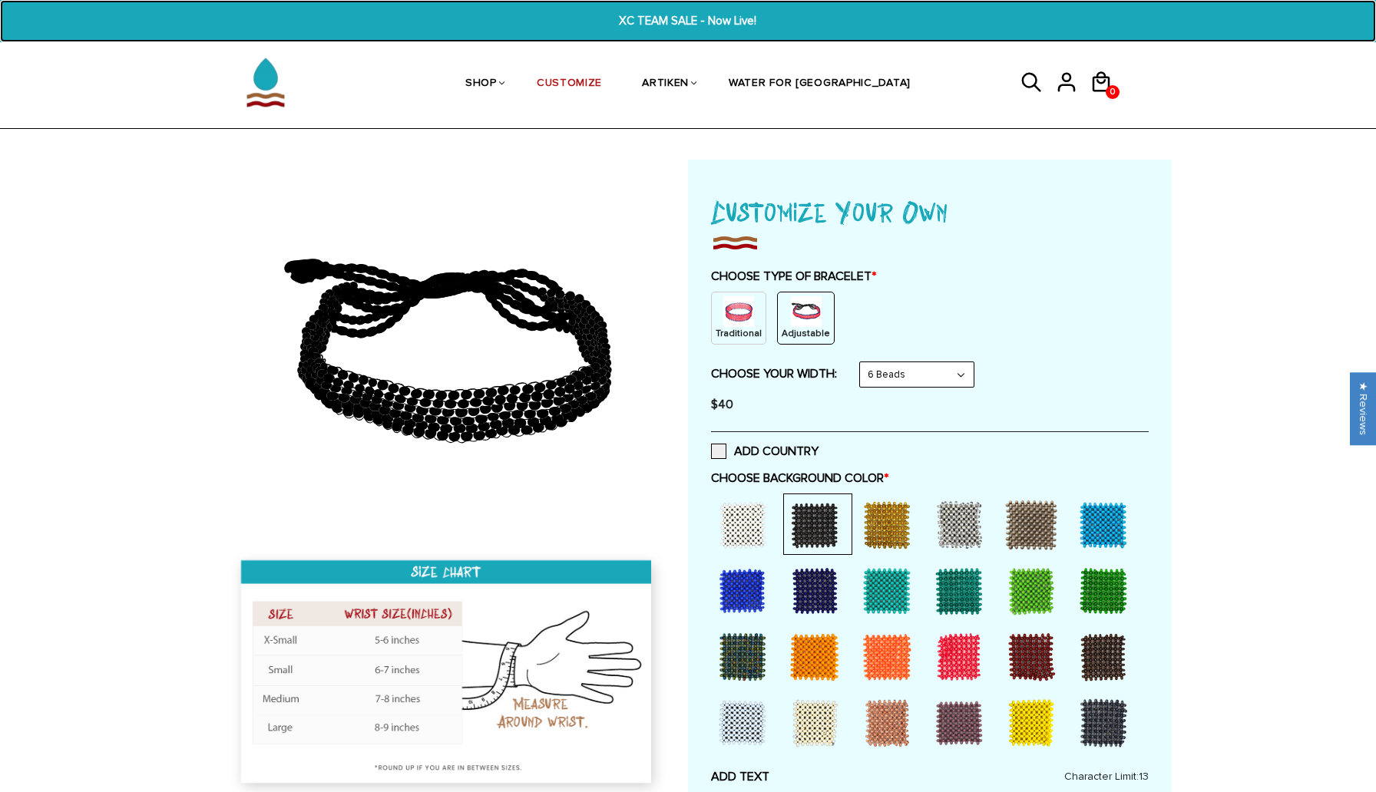
click at [694, 19] on span "XC TEAM SALE - Now Live!" at bounding box center [688, 21] width 532 height 18
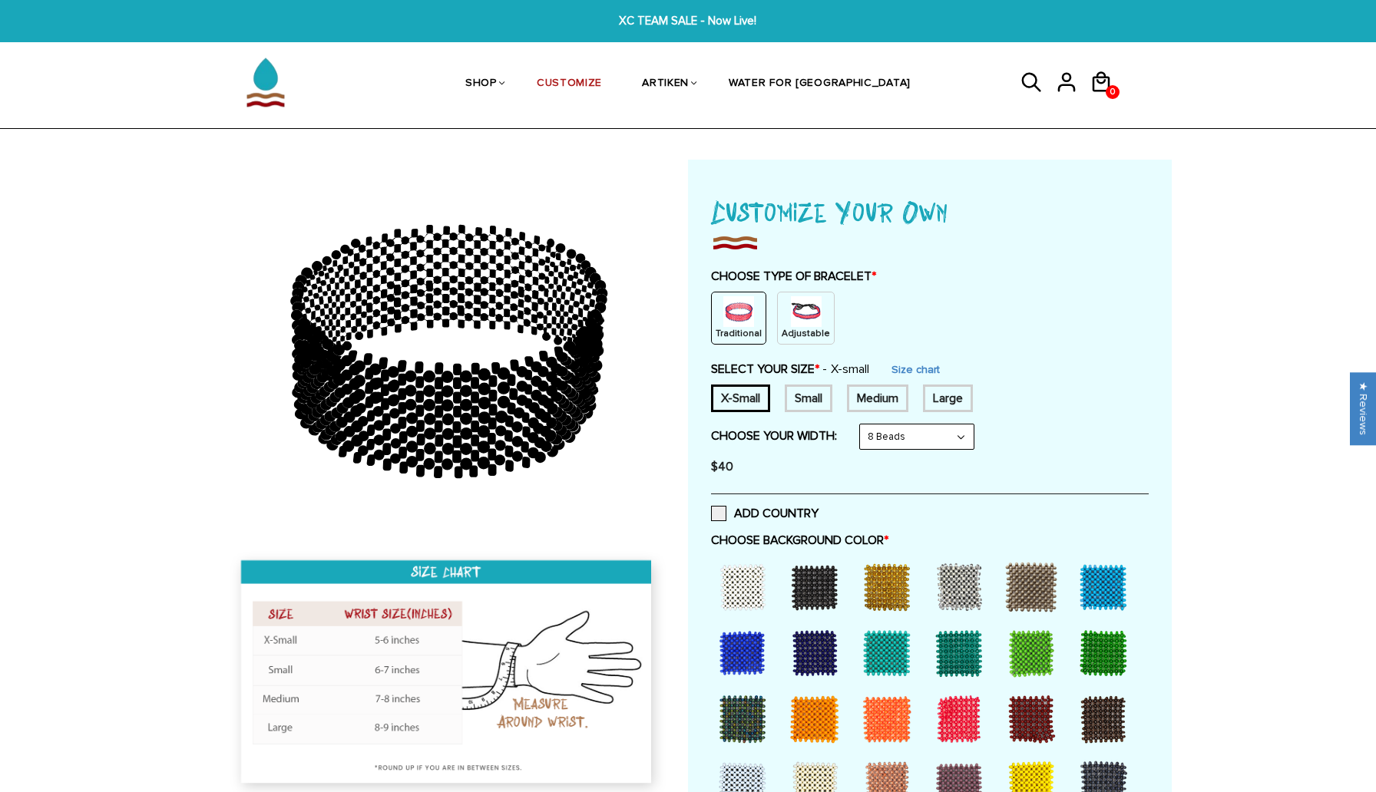
click at [796, 329] on p "Adjustable" at bounding box center [806, 333] width 48 height 13
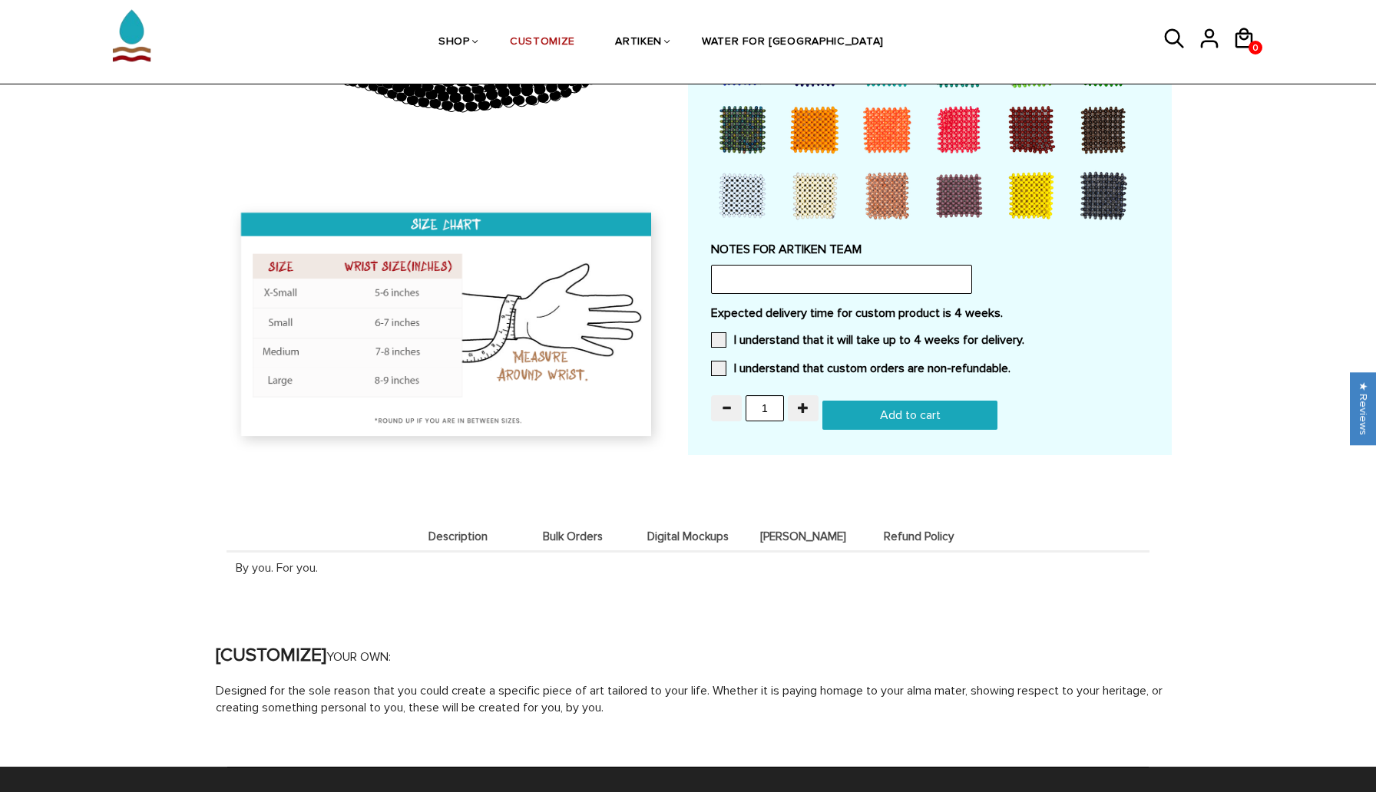
scroll to position [1313, 0]
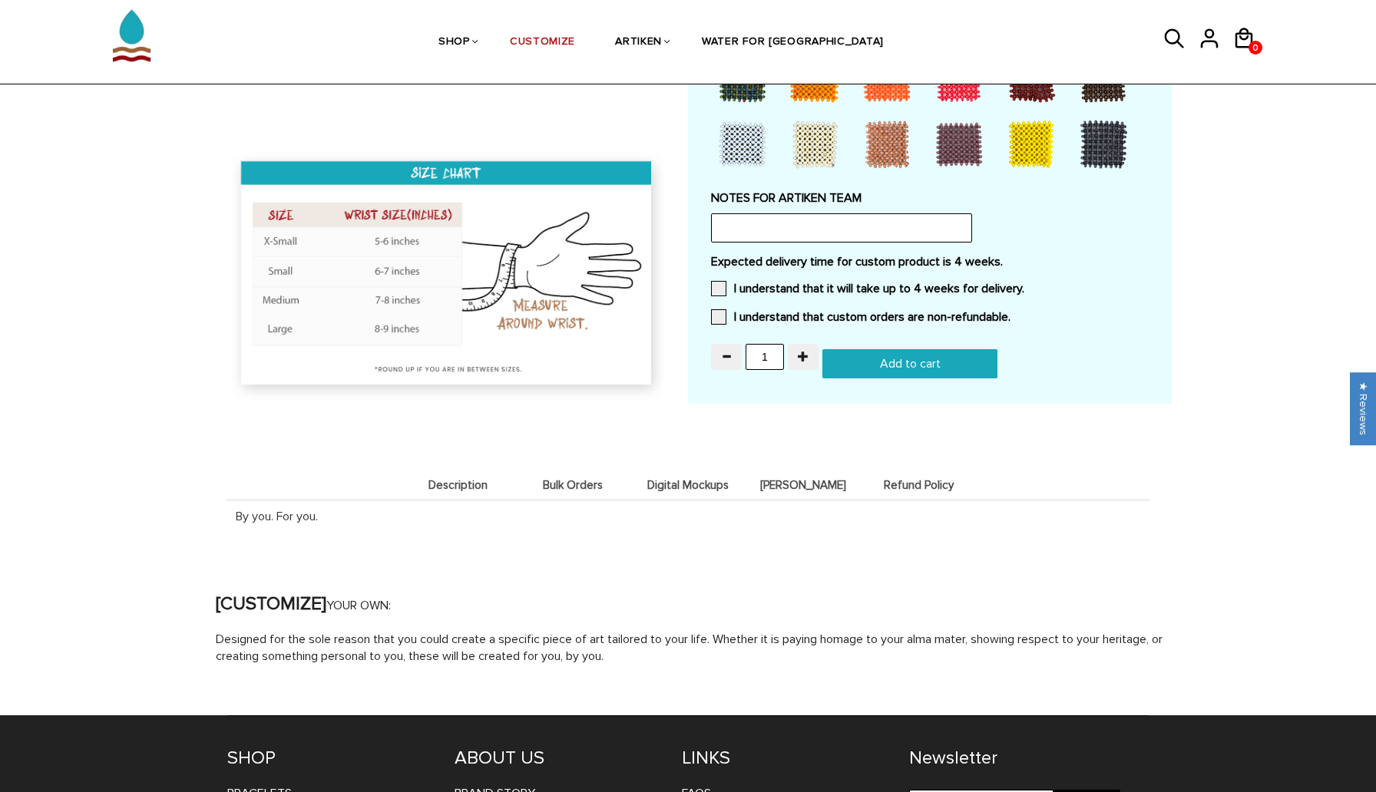
click at [561, 481] on span "Bulk Orders" at bounding box center [572, 485] width 107 height 13
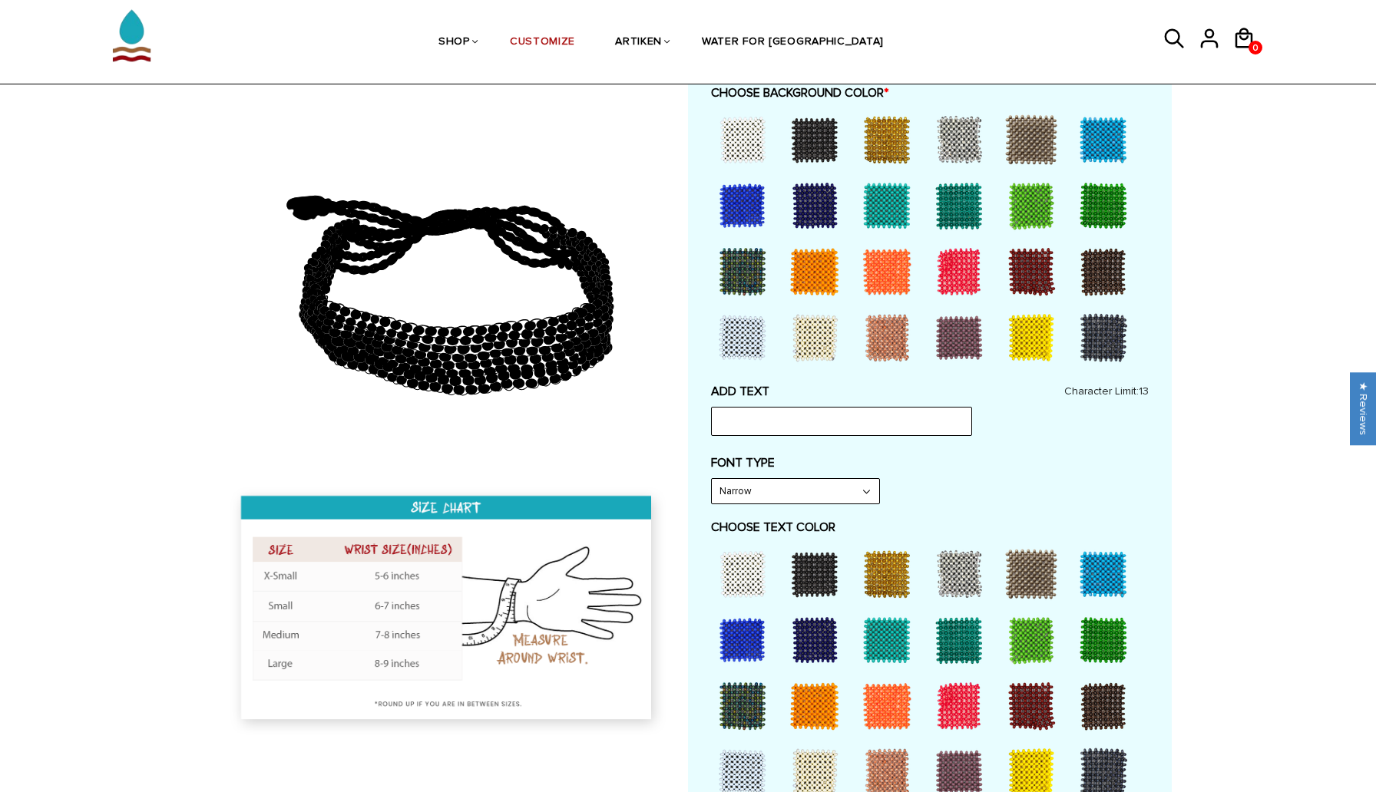
scroll to position [0, 0]
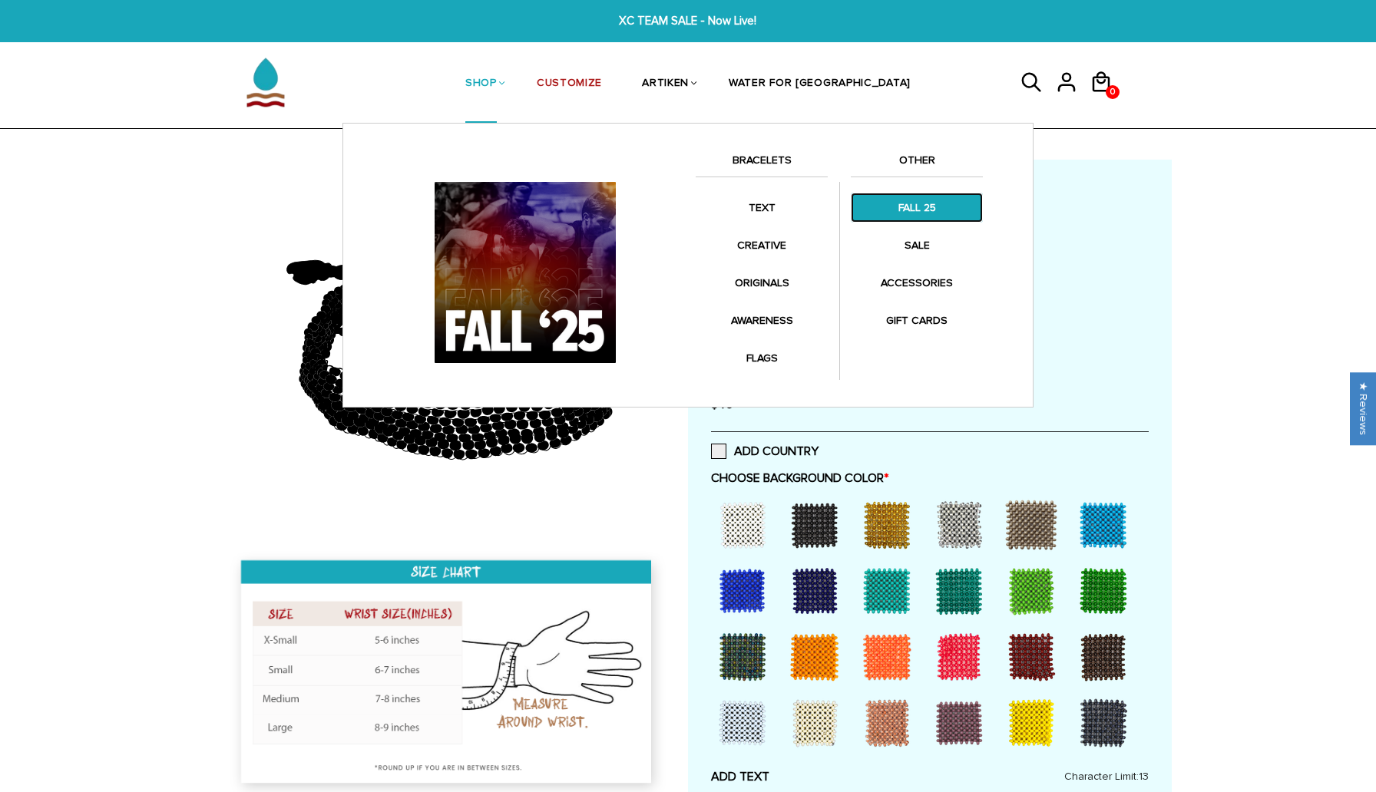
click at [918, 200] on link "FALL 25" at bounding box center [917, 208] width 132 height 30
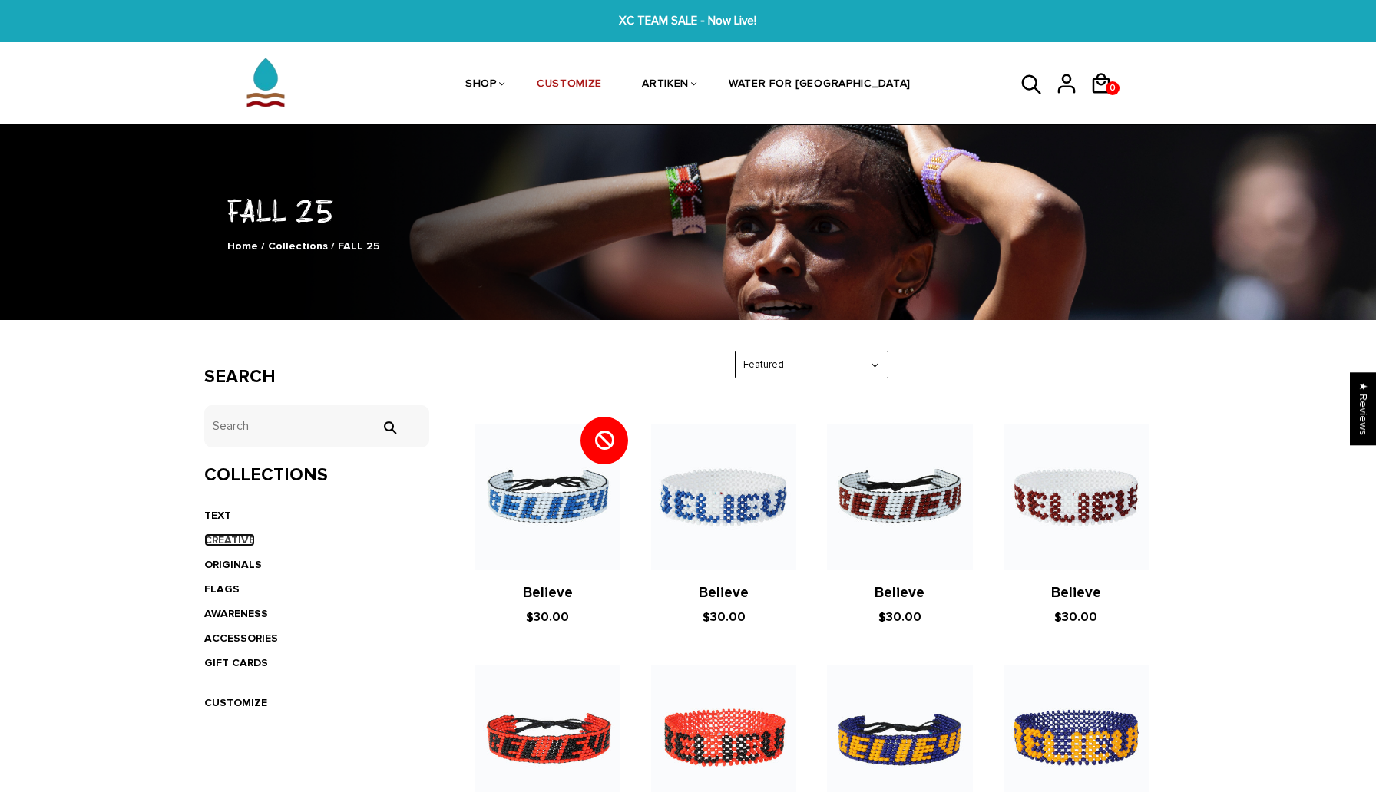
click at [230, 535] on link "CREATIVE" at bounding box center [229, 540] width 51 height 13
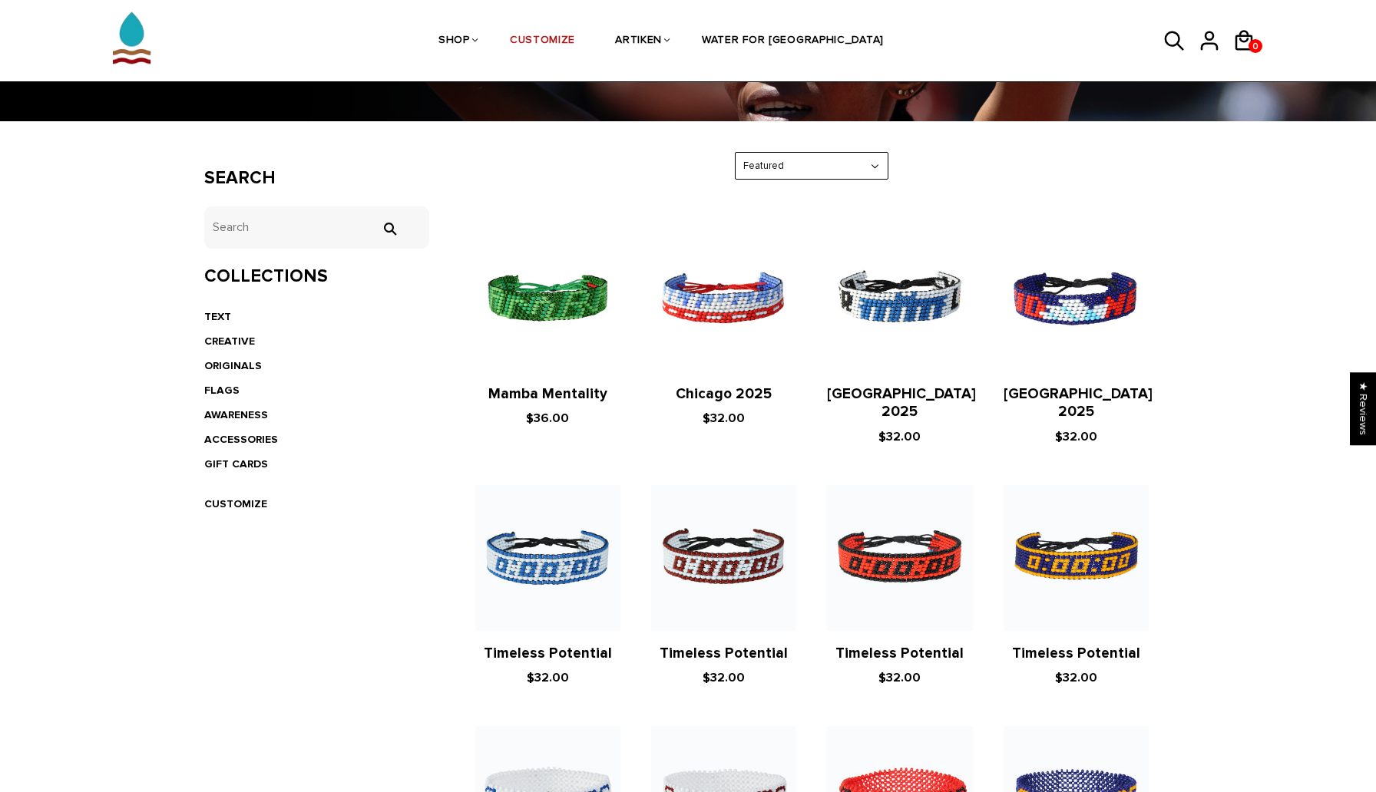
scroll to position [196, 0]
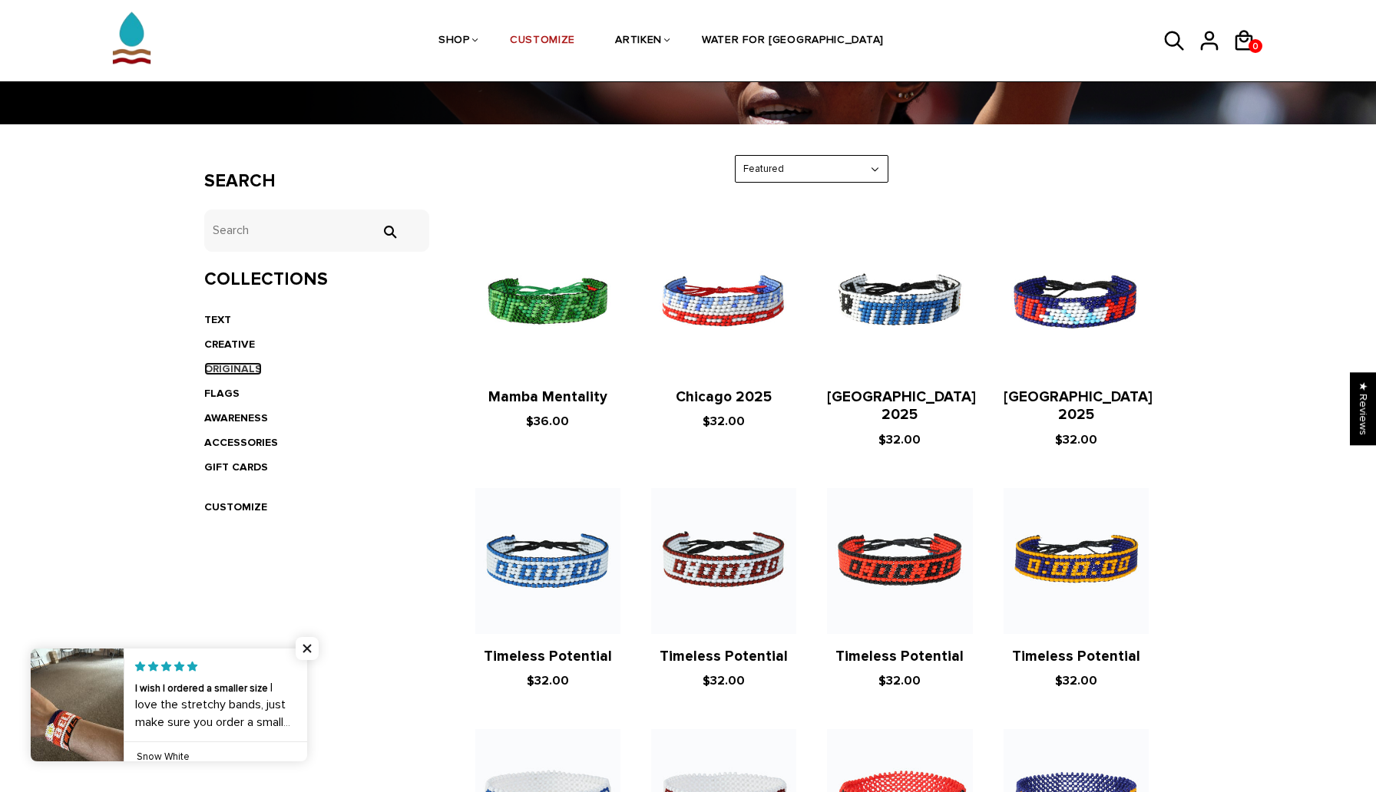
click at [226, 369] on link "ORIGINALS" at bounding box center [233, 368] width 58 height 13
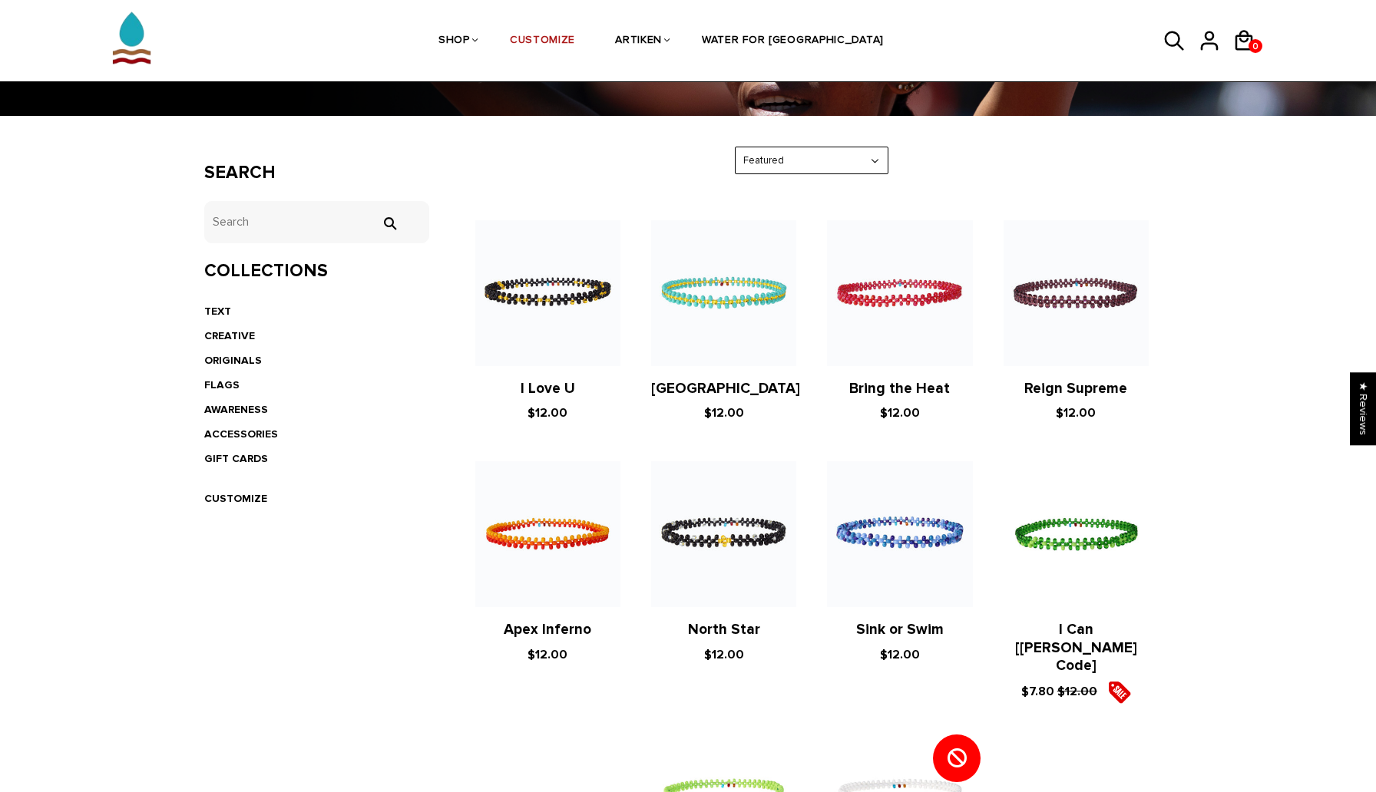
scroll to position [207, 0]
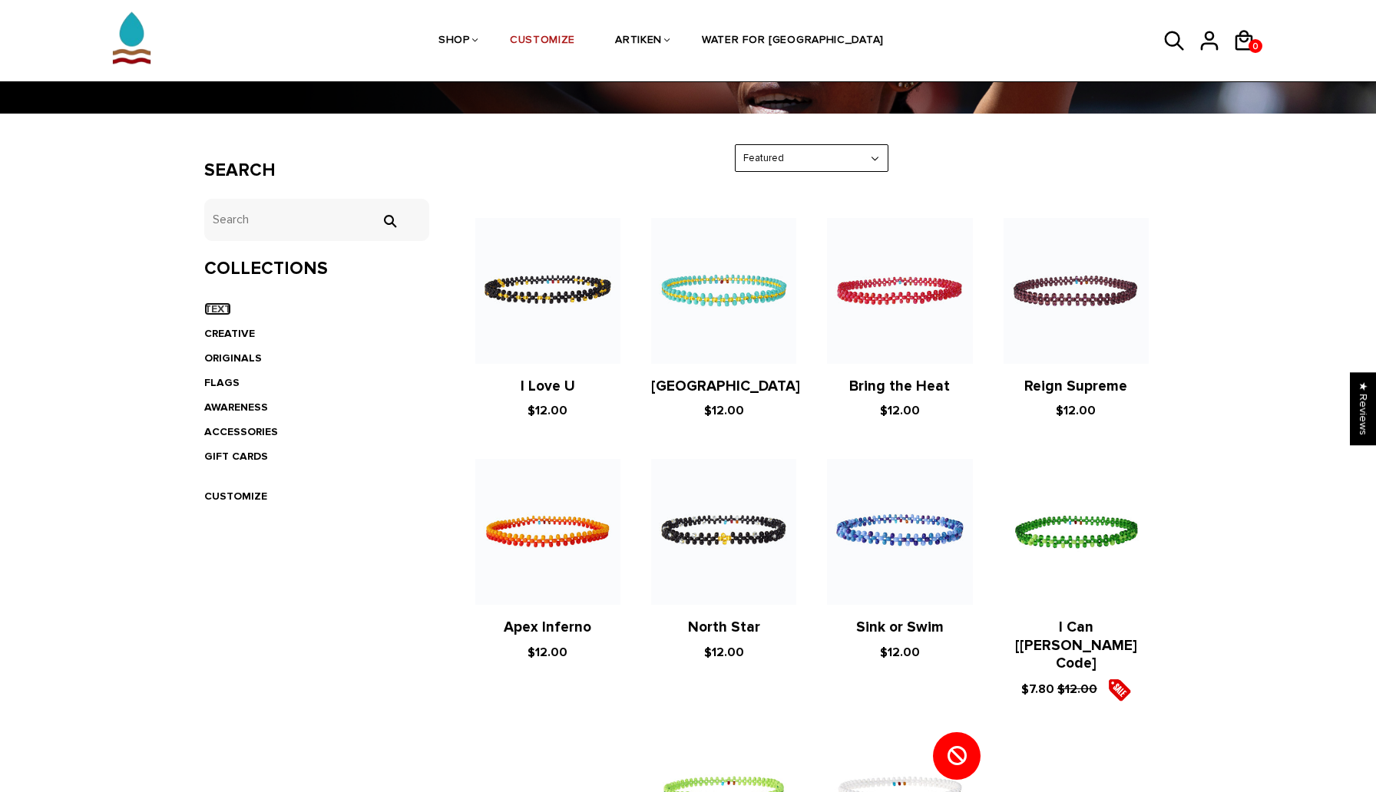
click at [217, 306] on link "TEXT" at bounding box center [217, 308] width 27 height 13
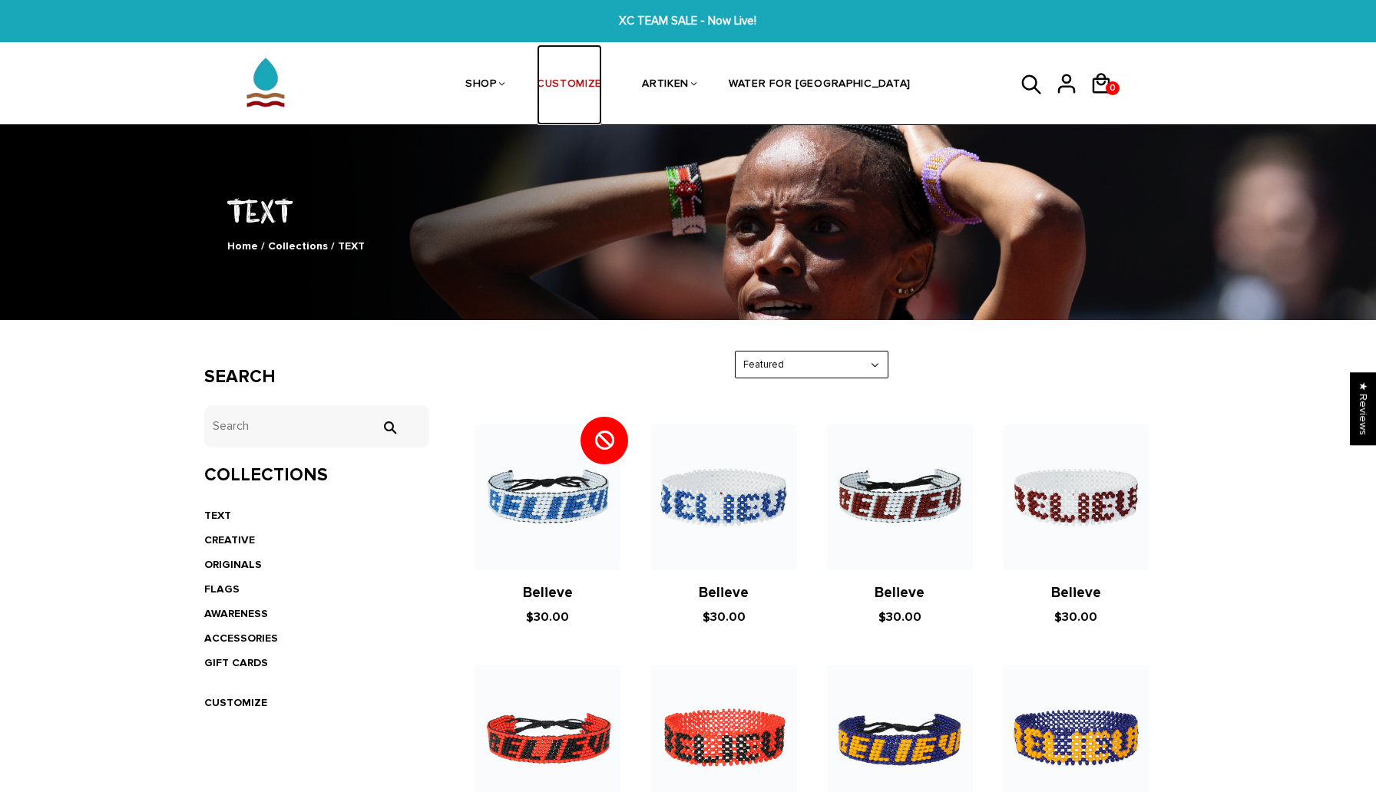
click at [602, 84] on link "CUSTOMIZE" at bounding box center [569, 85] width 65 height 81
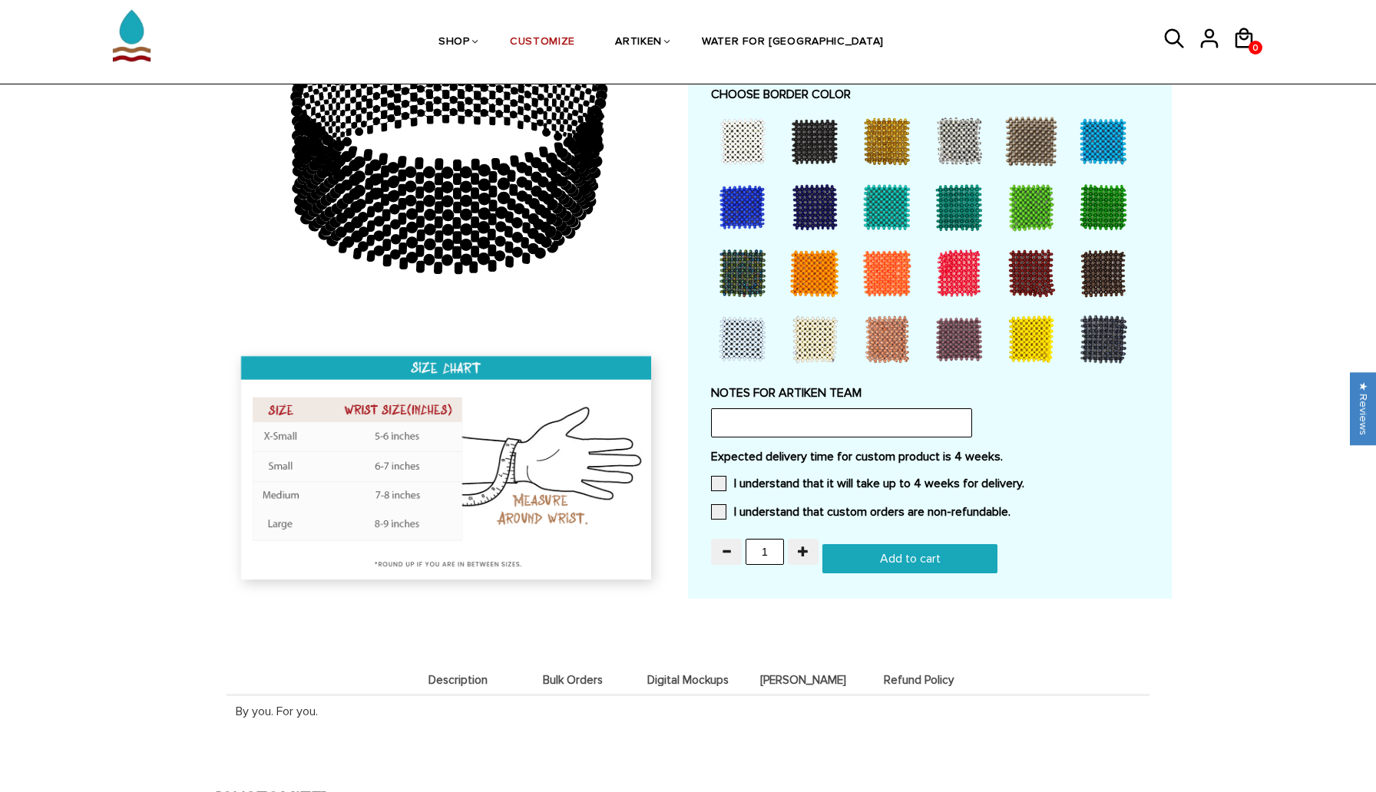
scroll to position [1525, 0]
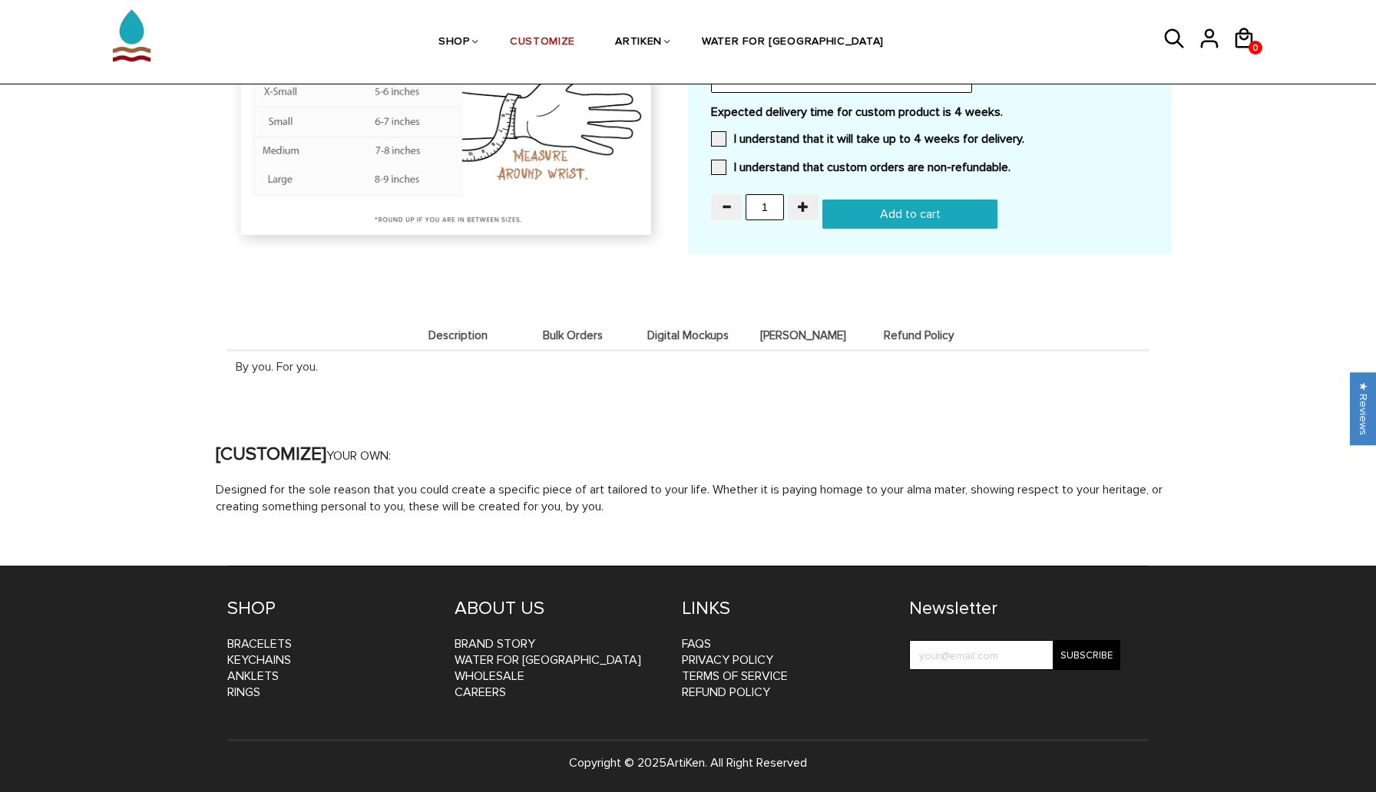
click at [683, 330] on span "Digital Mockups" at bounding box center [687, 335] width 107 height 13
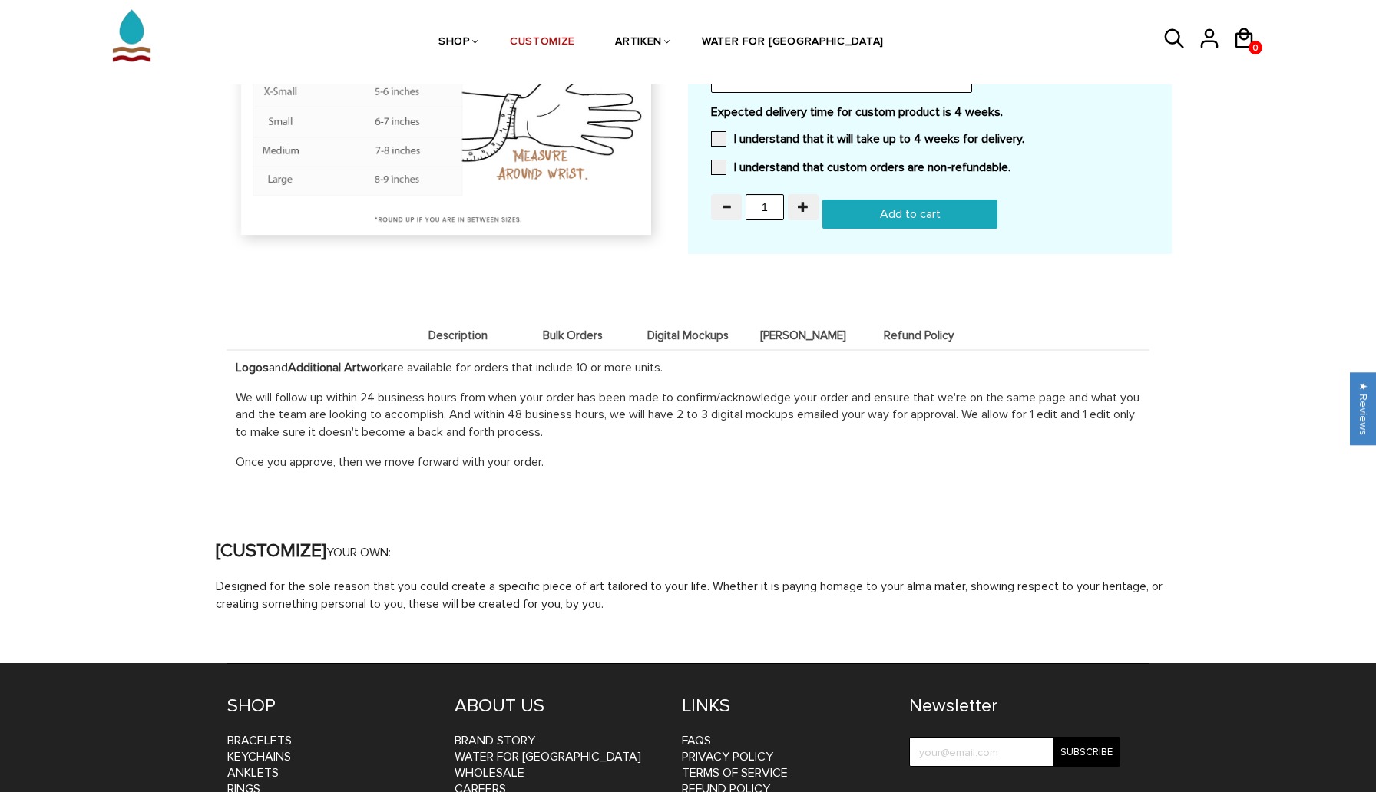
click at [797, 335] on span "[PERSON_NAME]" at bounding box center [802, 335] width 107 height 13
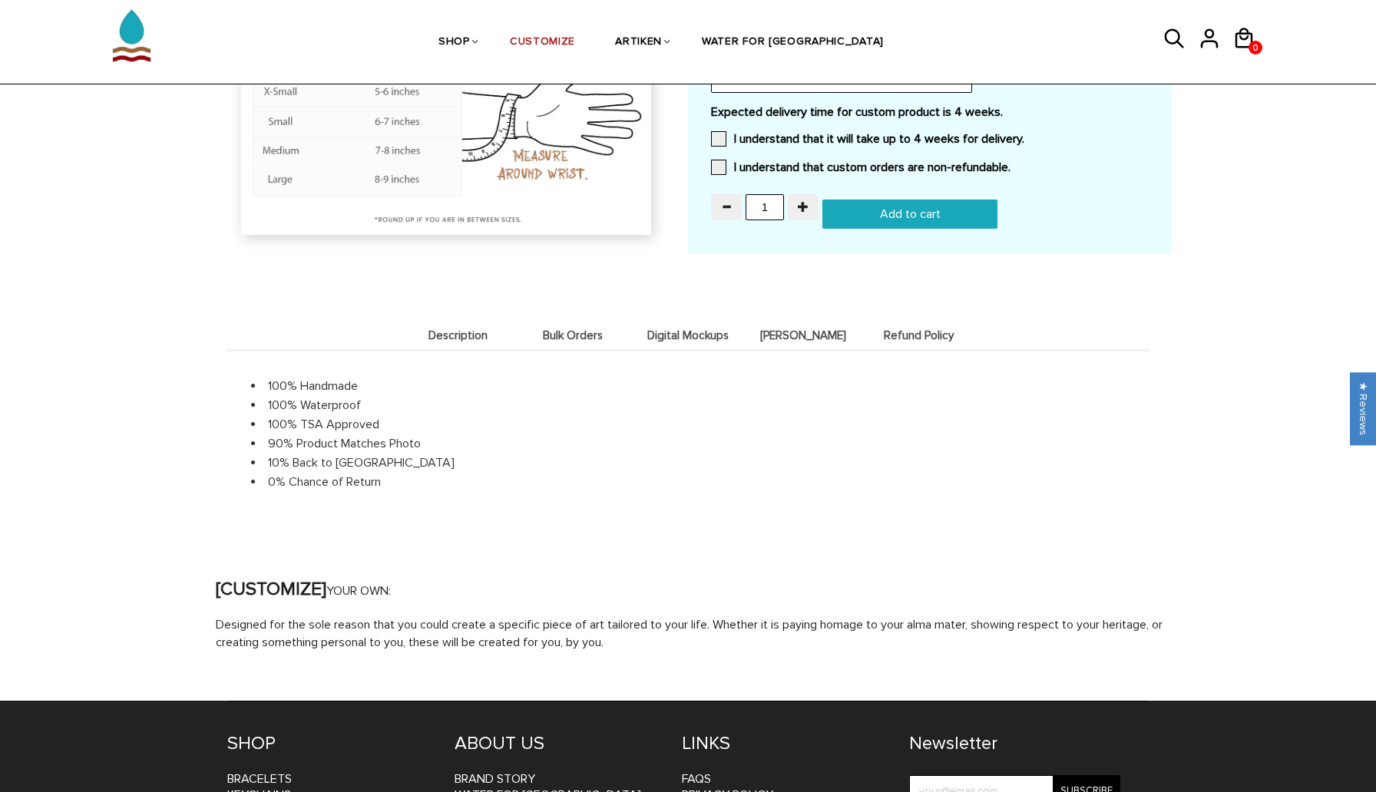
click at [903, 339] on span "Refund Policy" at bounding box center [918, 335] width 107 height 13
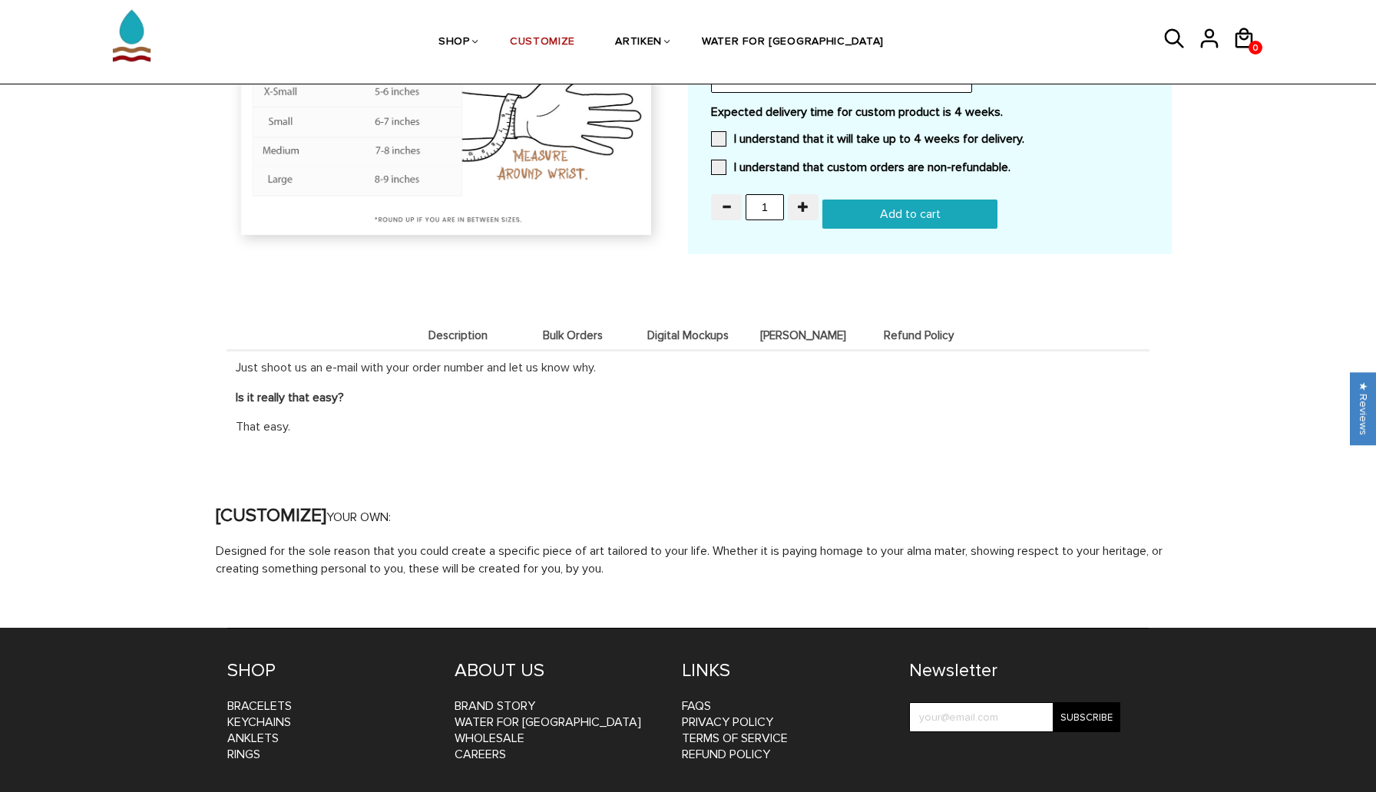
click at [468, 338] on span "Description" at bounding box center [457, 335] width 107 height 13
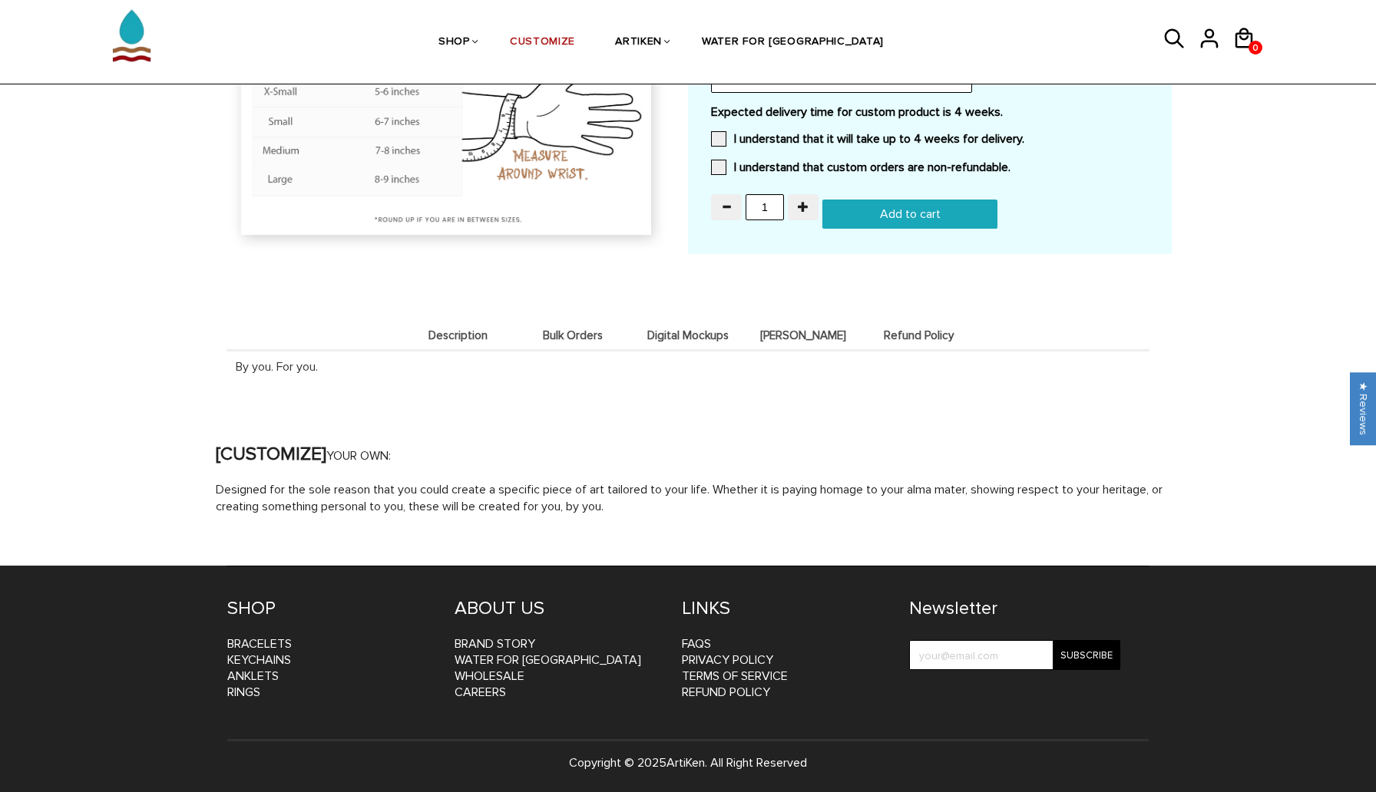
click at [808, 335] on span "[PERSON_NAME]" at bounding box center [802, 335] width 107 height 13
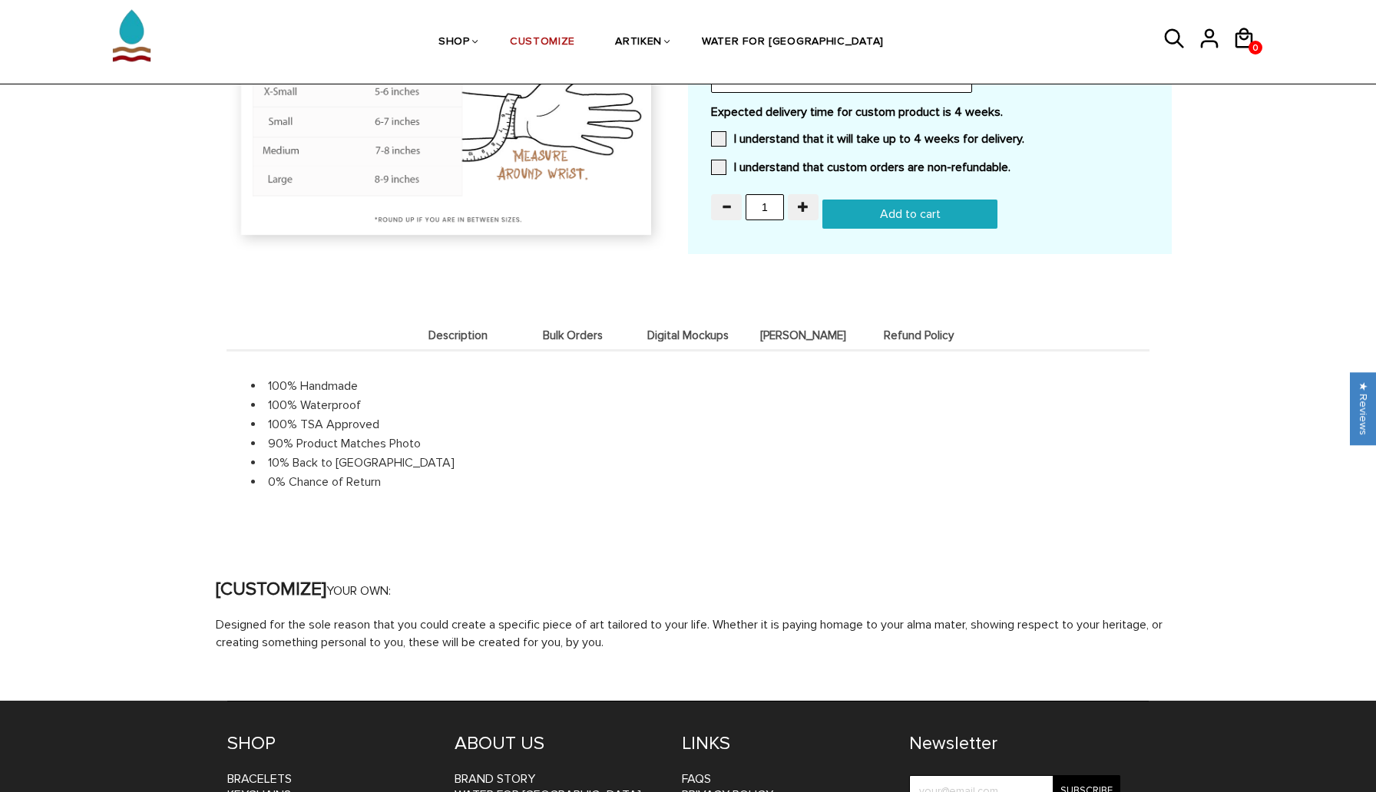
click at [452, 337] on span "Description" at bounding box center [457, 335] width 107 height 13
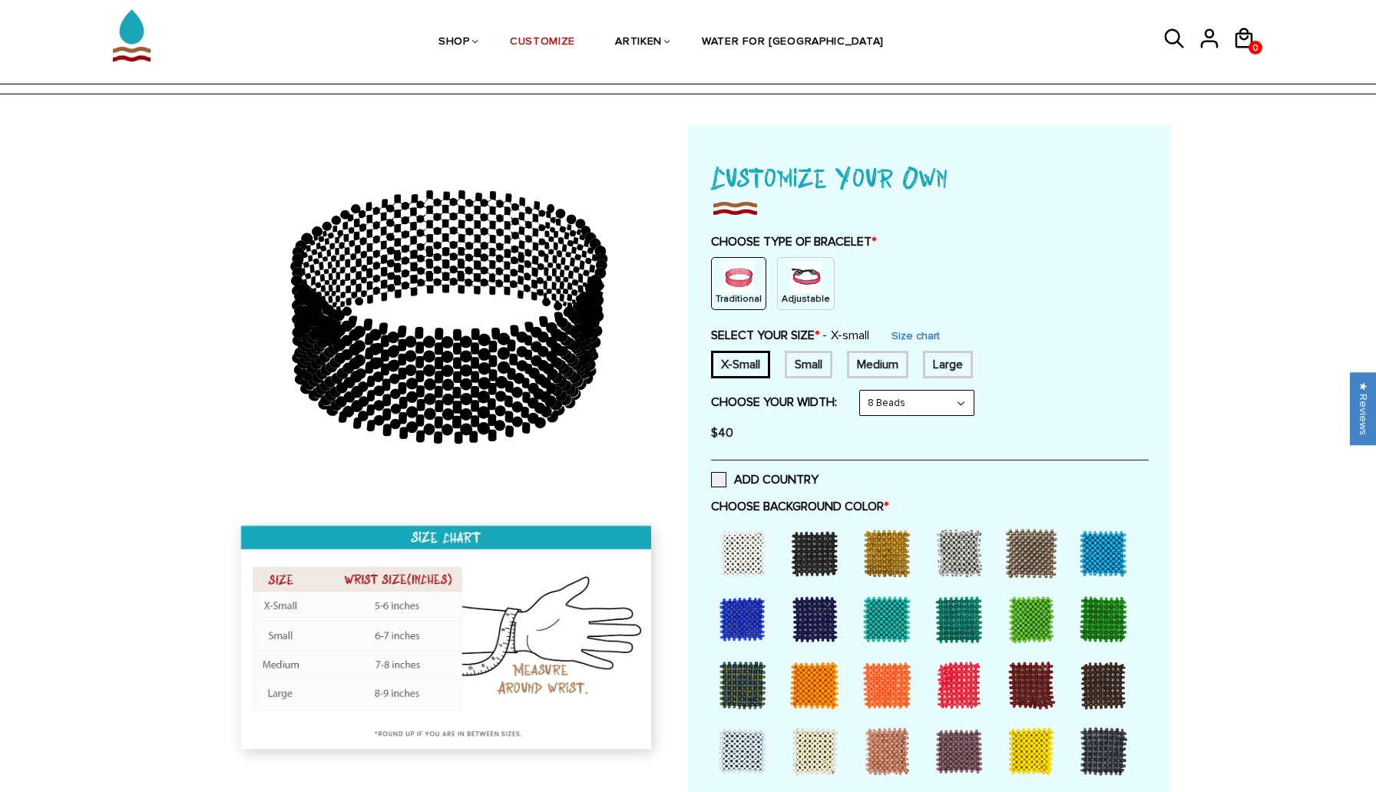
scroll to position [0, 0]
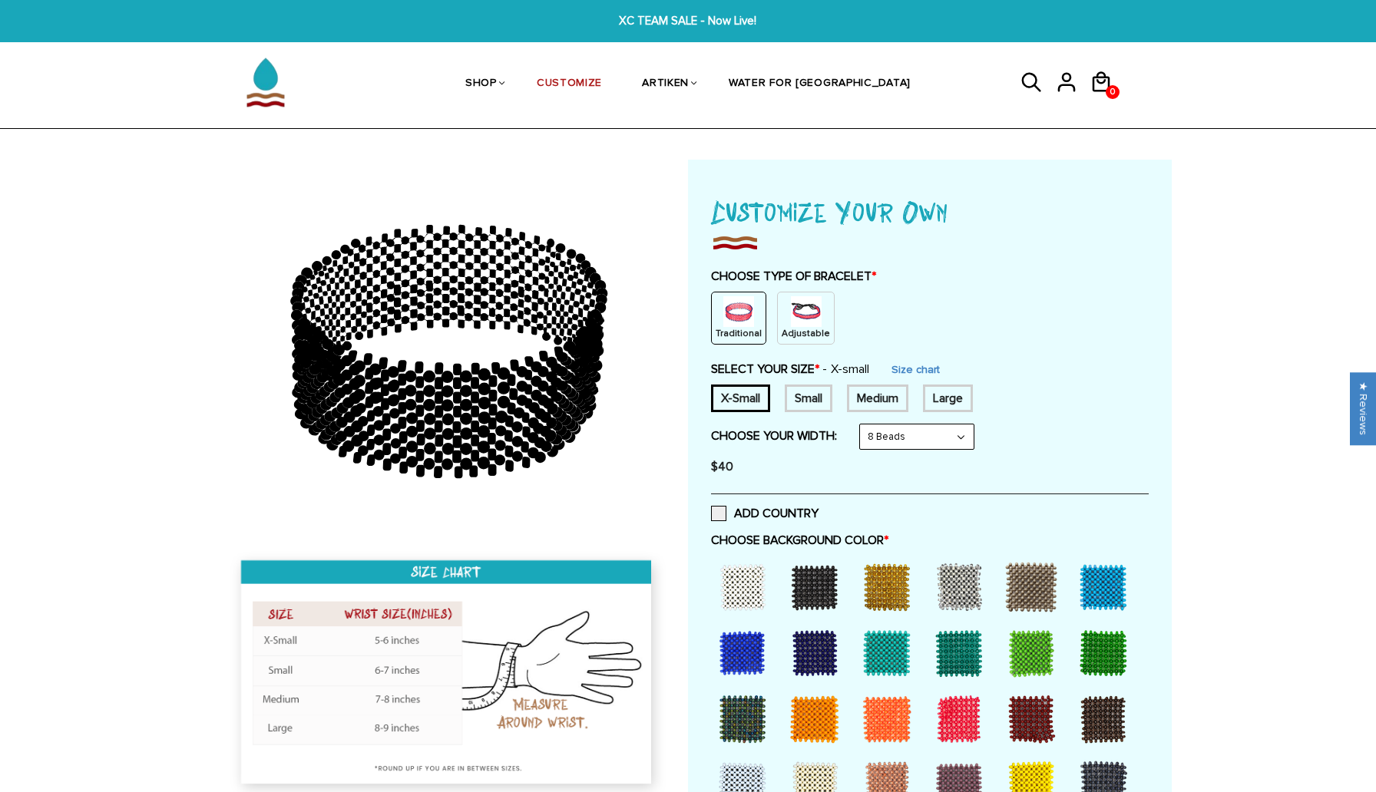
click at [793, 312] on img at bounding box center [806, 311] width 31 height 31
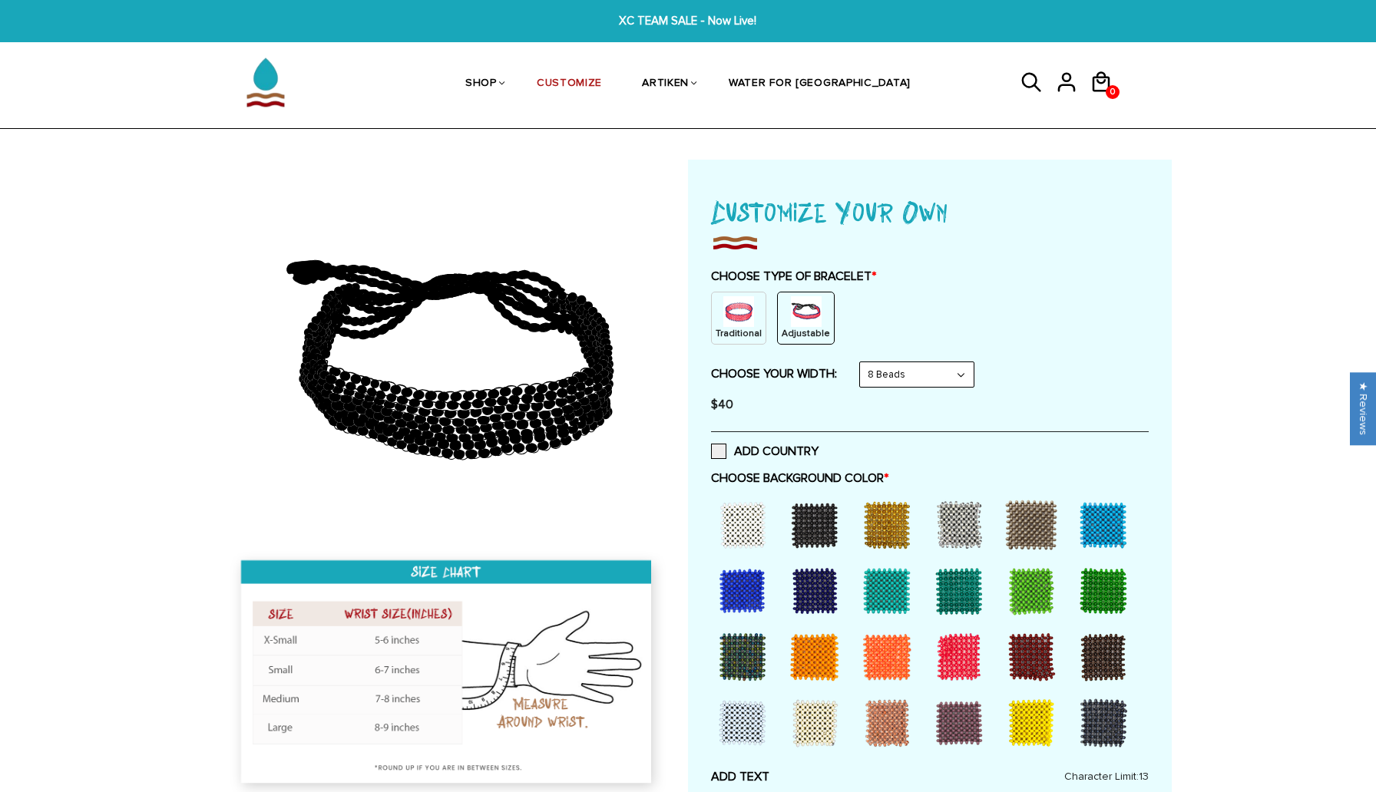
click at [965, 373] on select "8 Beads 6 Beads 10 Beads" at bounding box center [917, 374] width 114 height 25
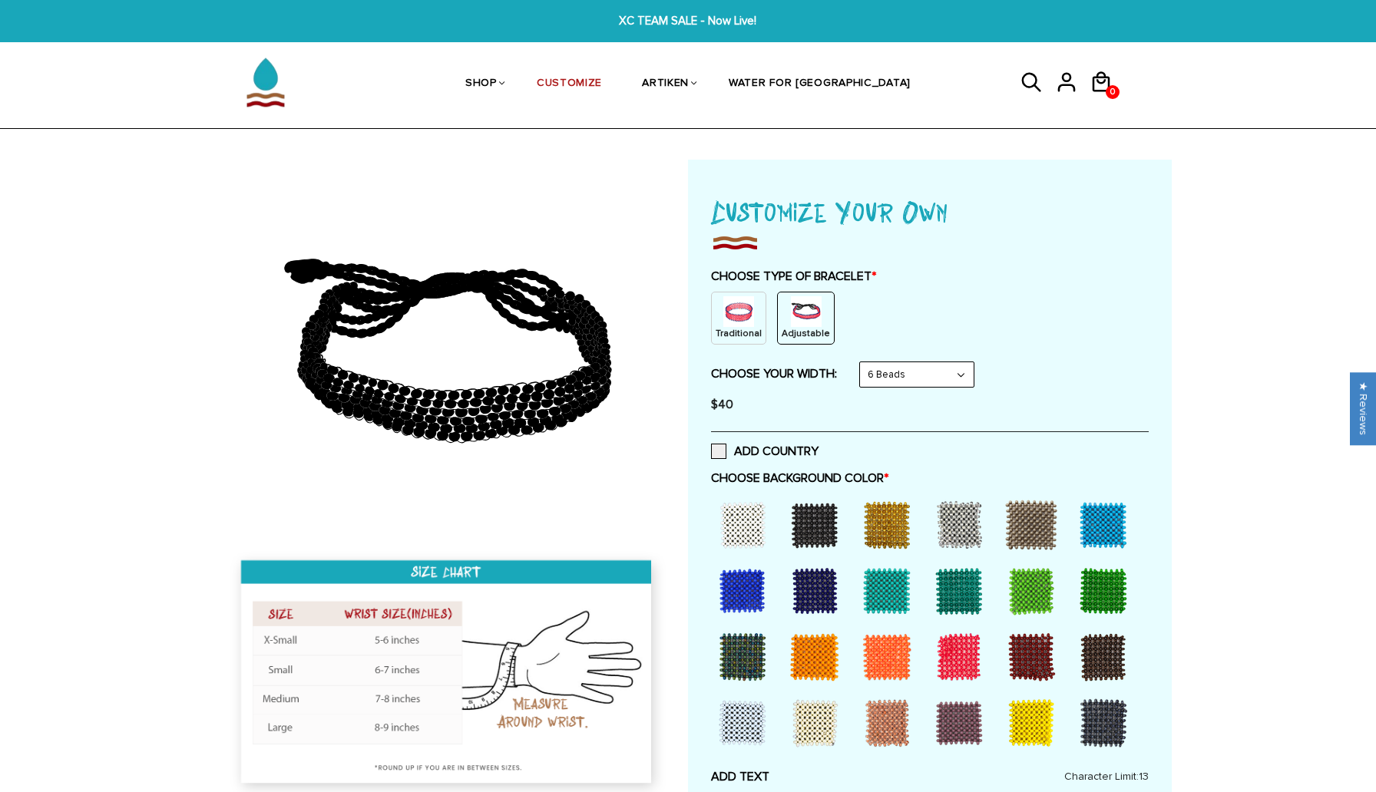
click at [966, 370] on select "8 Beads 6 Beads 10 Beads" at bounding box center [917, 374] width 114 height 25
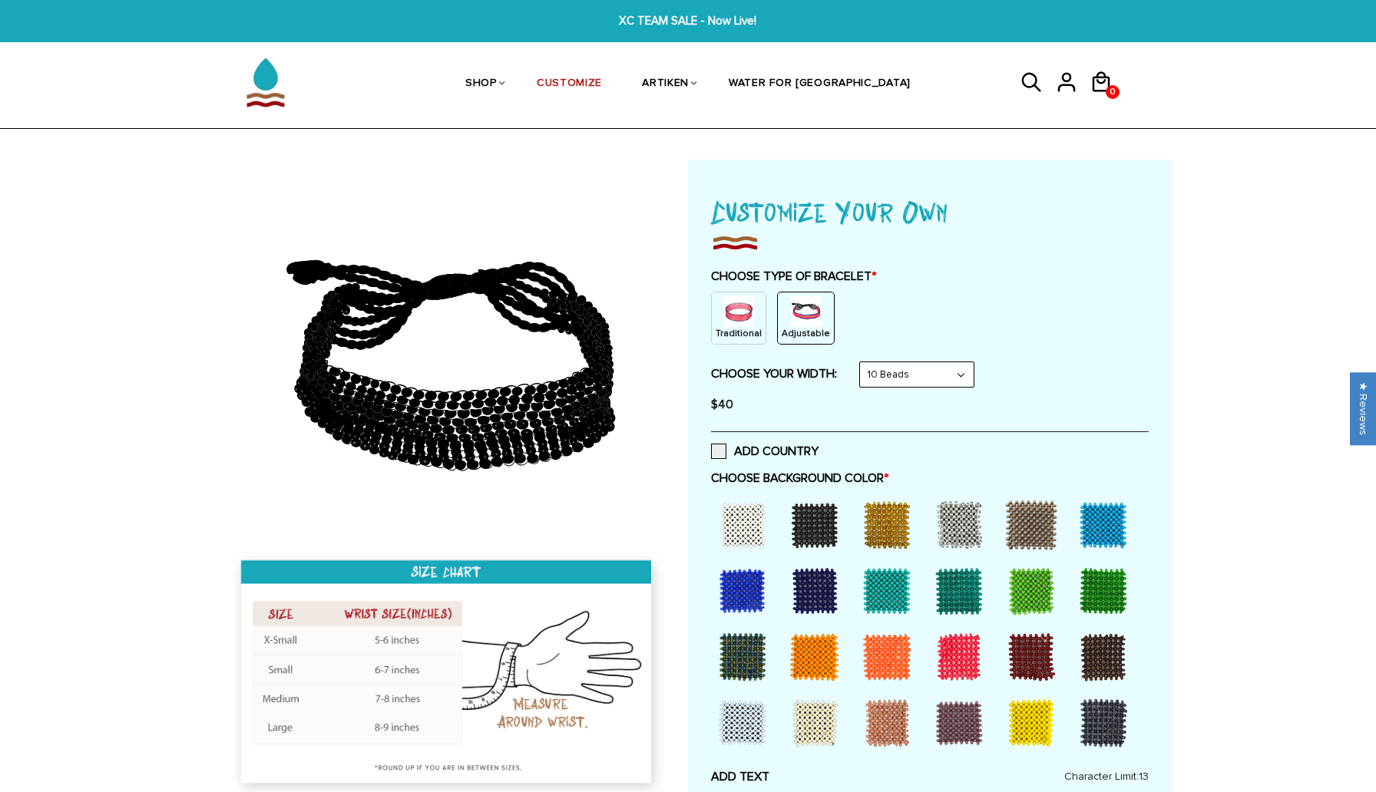
click at [968, 376] on select "8 Beads 6 Beads 10 Beads" at bounding box center [917, 374] width 114 height 25
select select "6-beads"
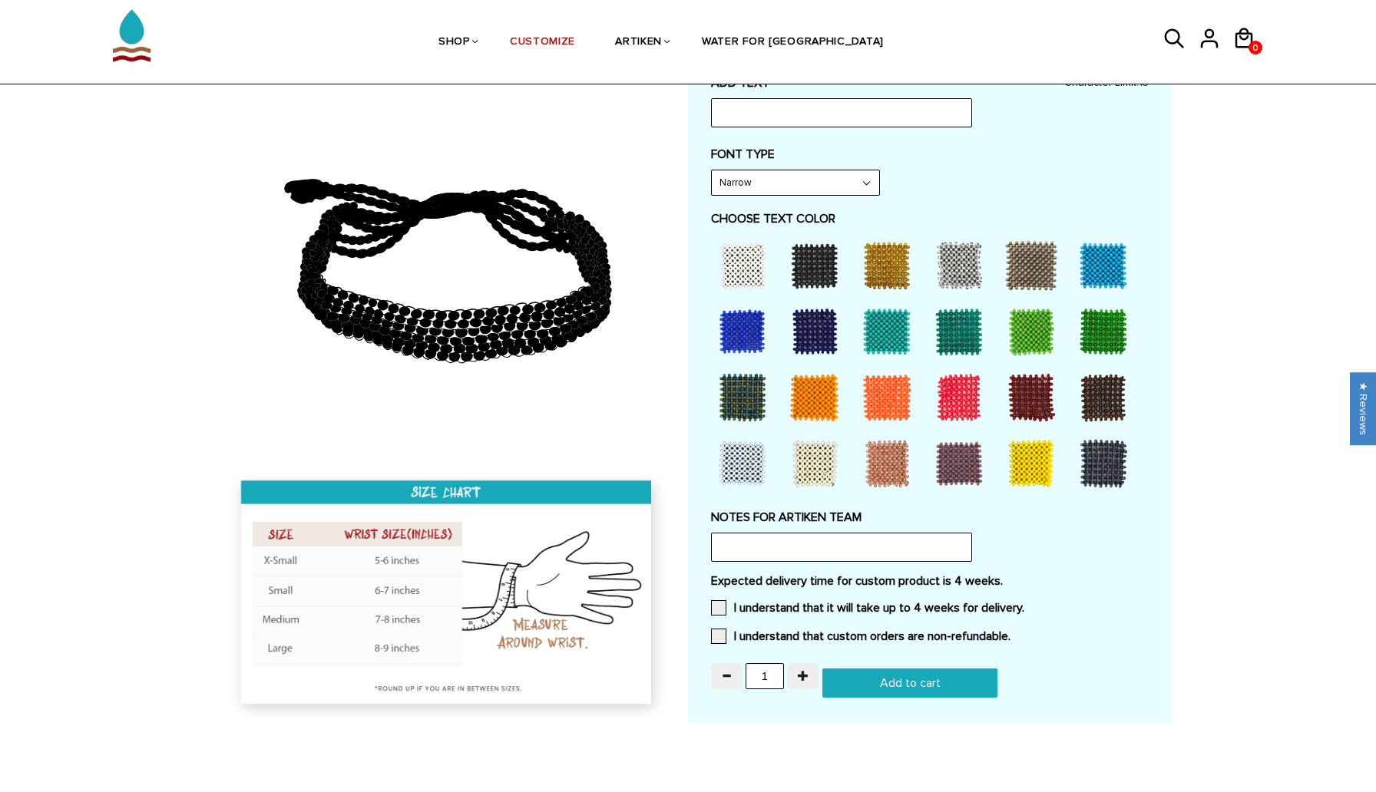
scroll to position [686, 0]
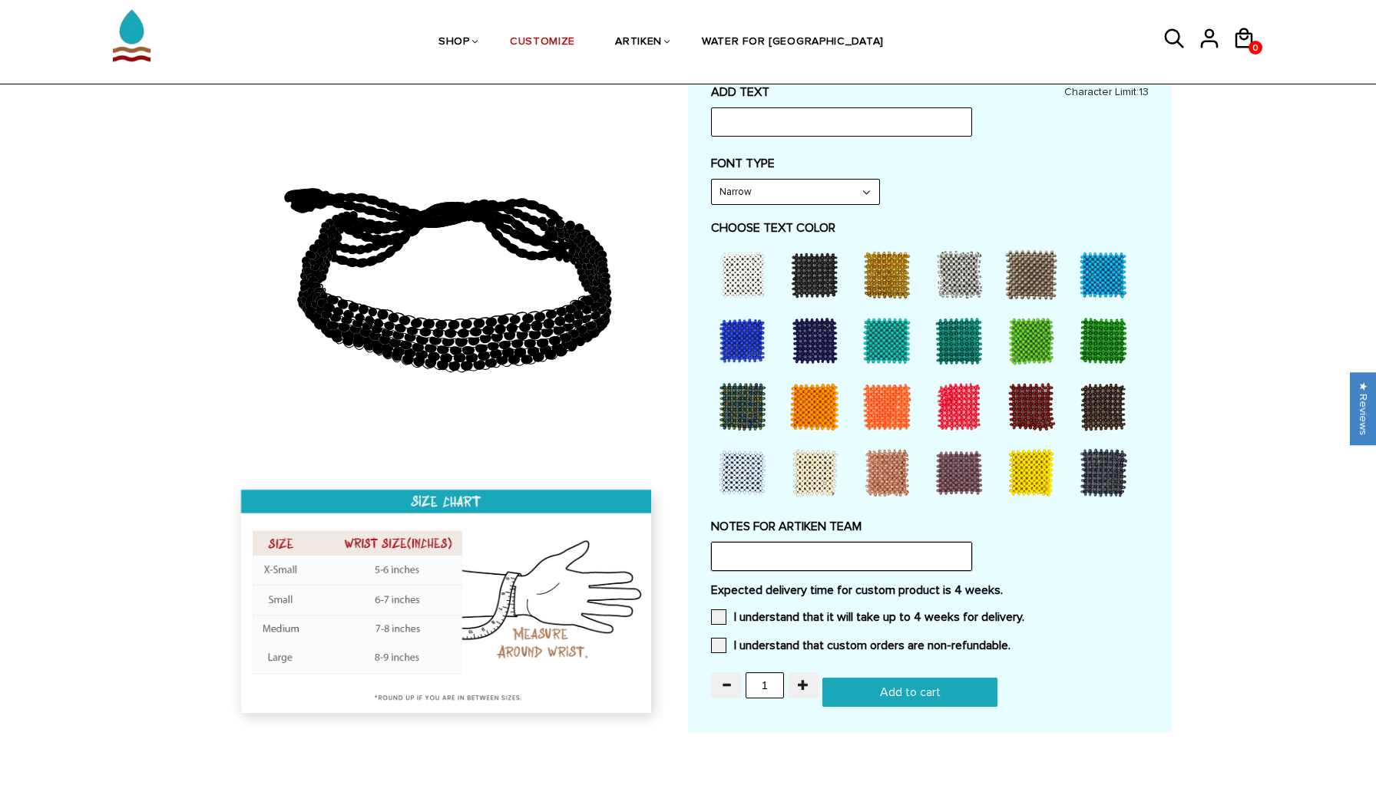
click at [797, 560] on input "text" at bounding box center [841, 556] width 261 height 29
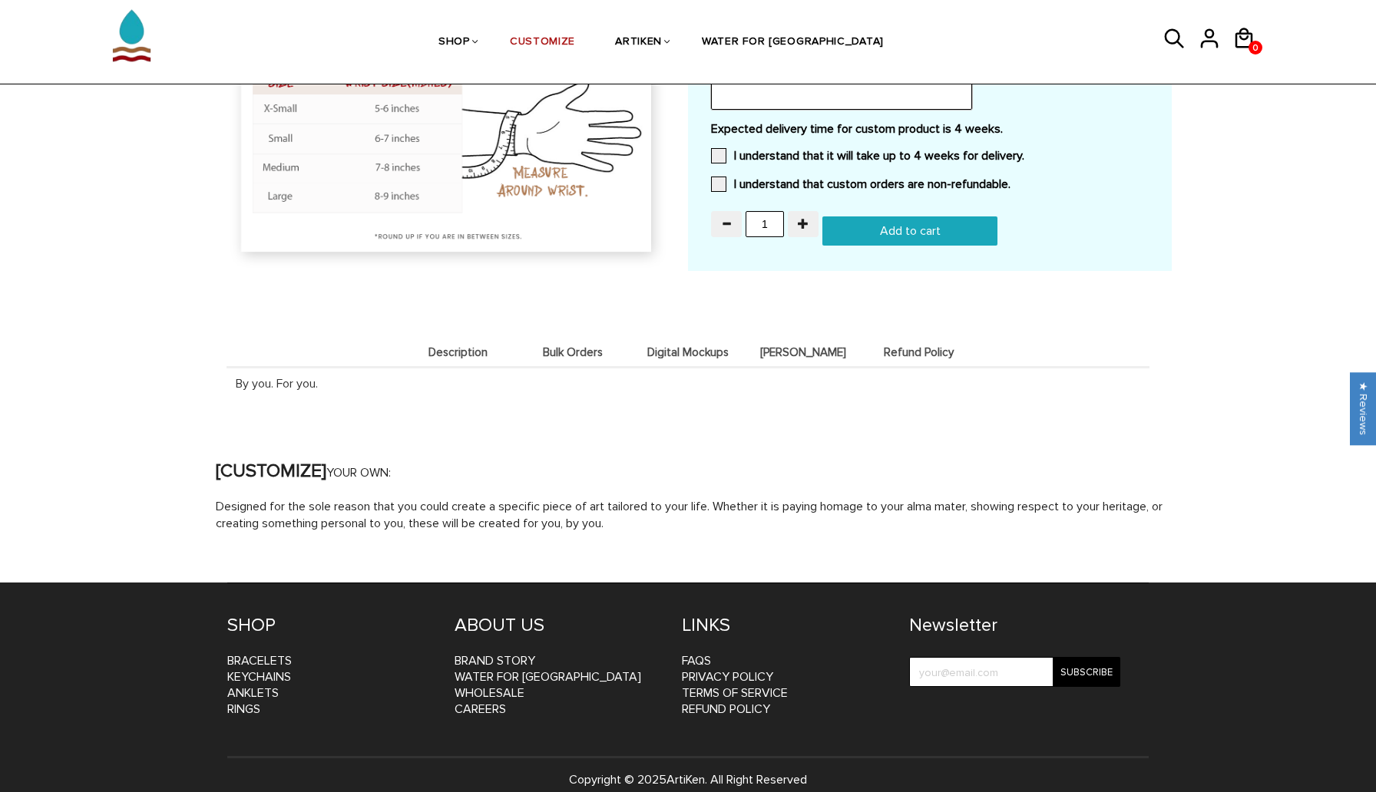
scroll to position [1164, 0]
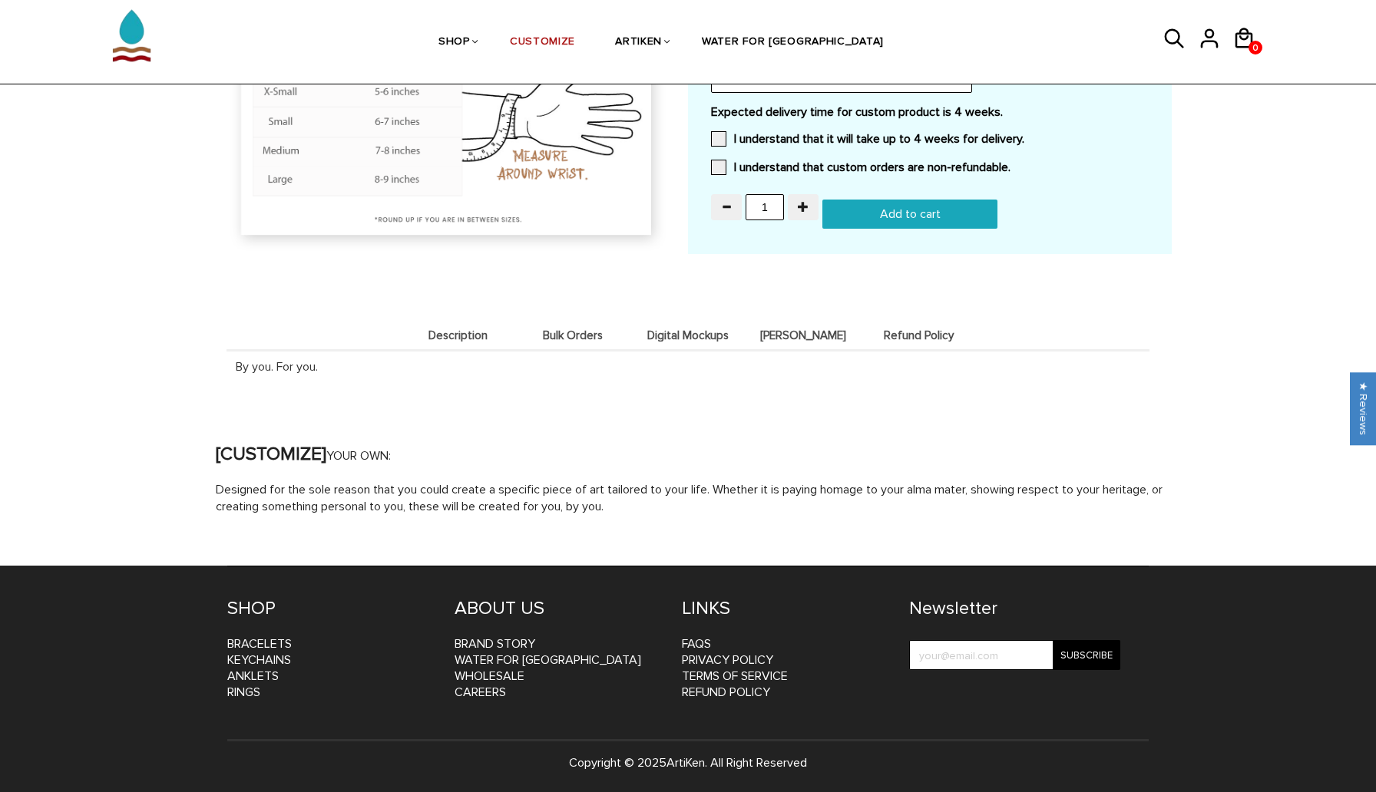
click at [690, 334] on span "Digital Mockups" at bounding box center [687, 335] width 107 height 13
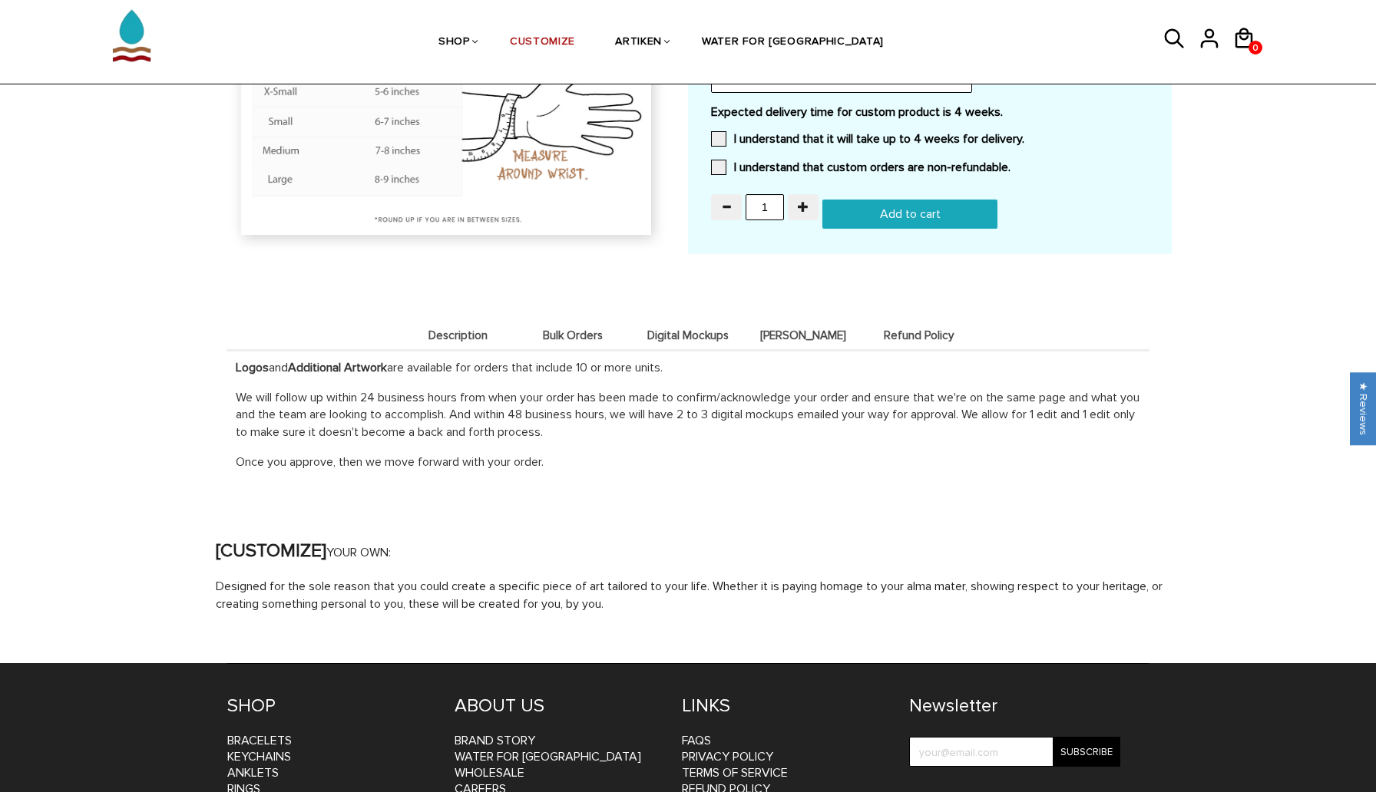
click at [580, 333] on span "Bulk Orders" at bounding box center [572, 335] width 107 height 13
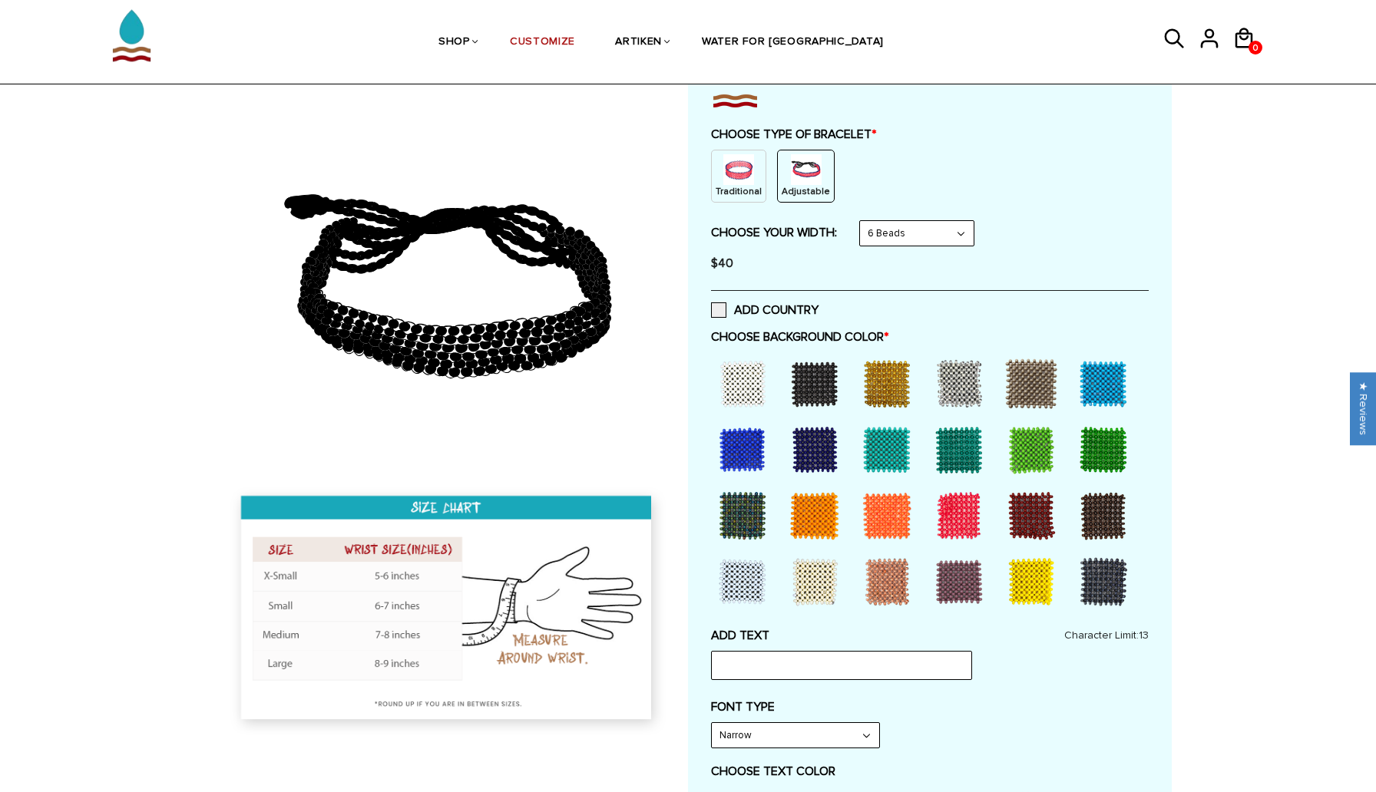
scroll to position [144, 0]
